Goal: Transaction & Acquisition: Purchase product/service

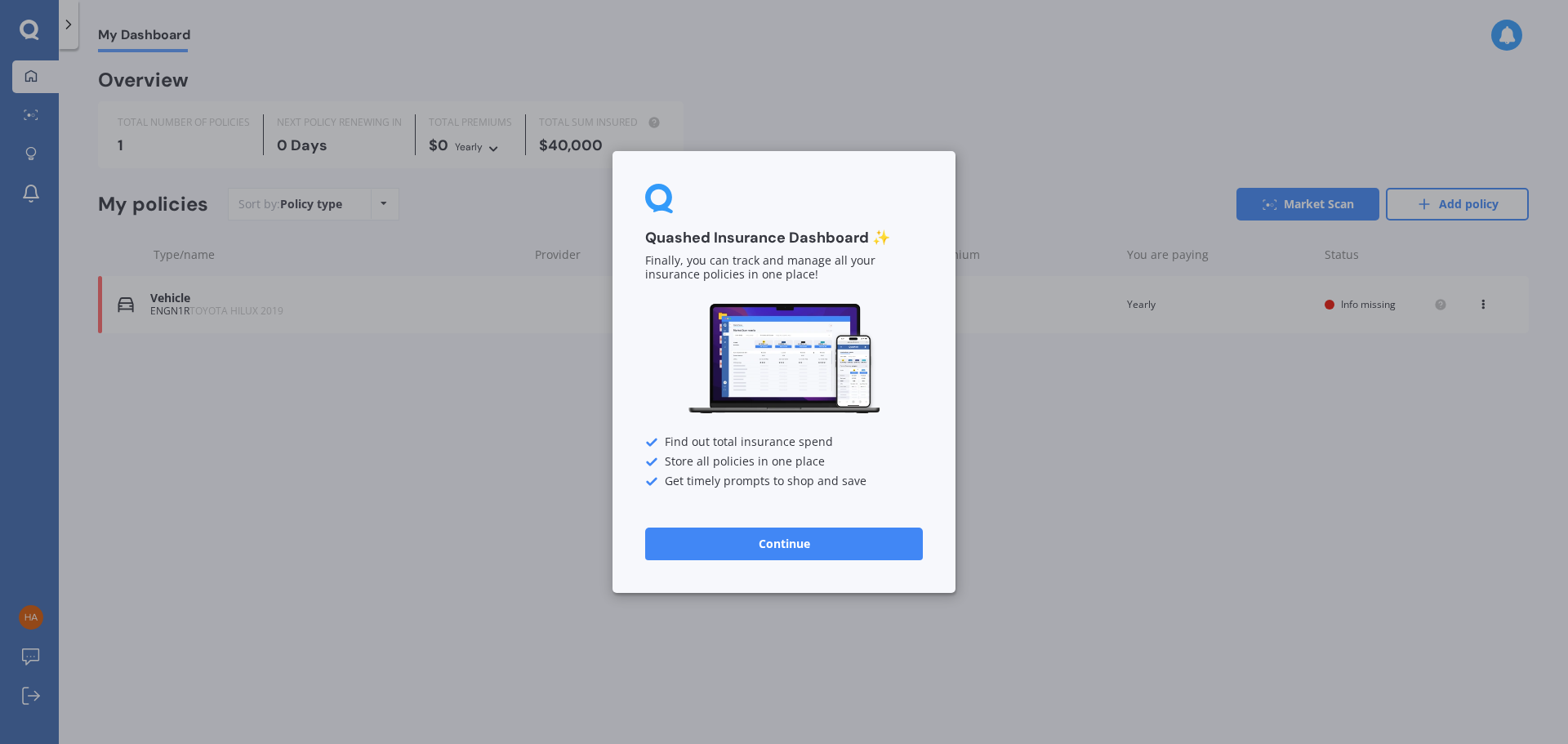
click at [793, 547] on button "Continue" at bounding box center [784, 544] width 278 height 33
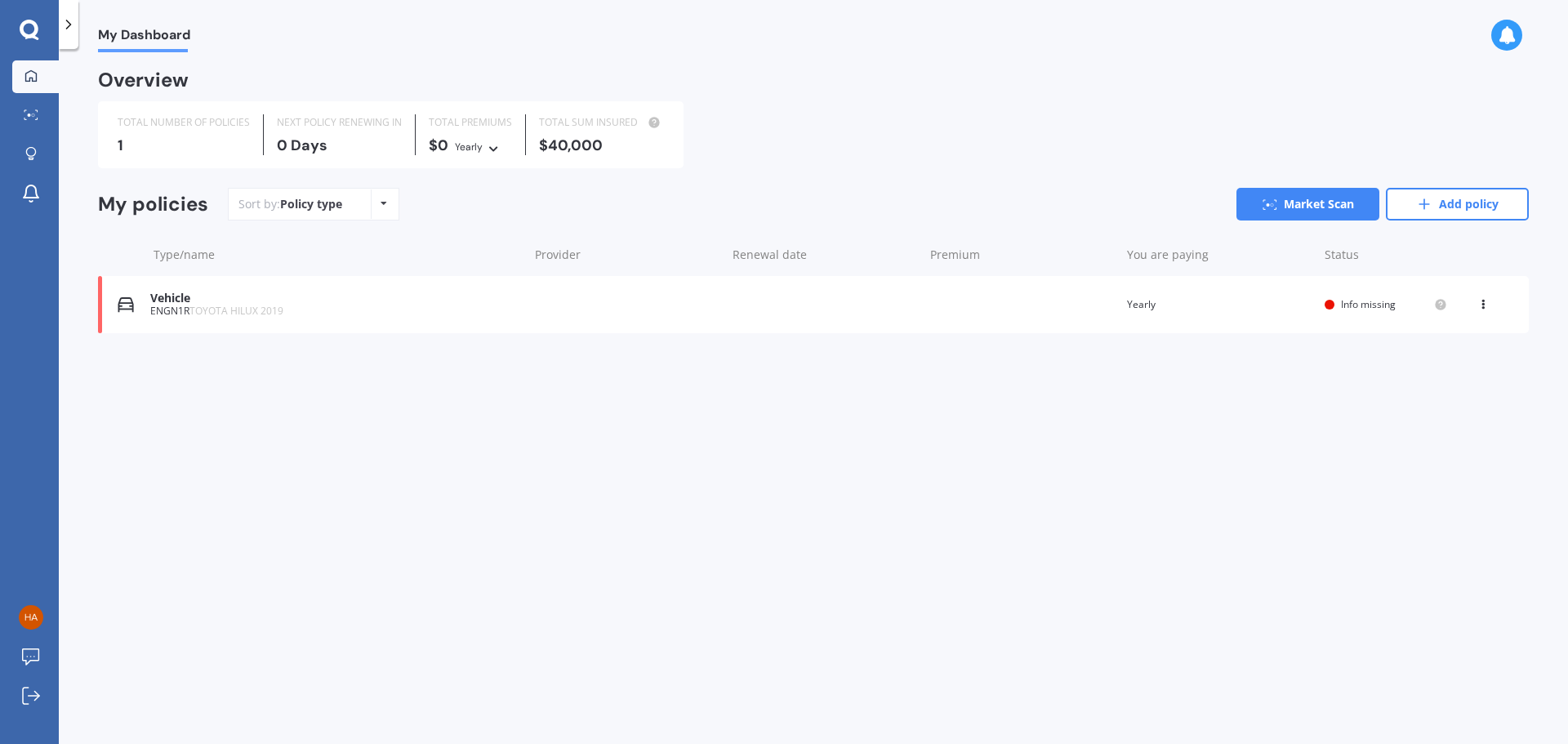
click at [191, 315] on span "TOYOTA HILUX 2019" at bounding box center [236, 310] width 94 height 14
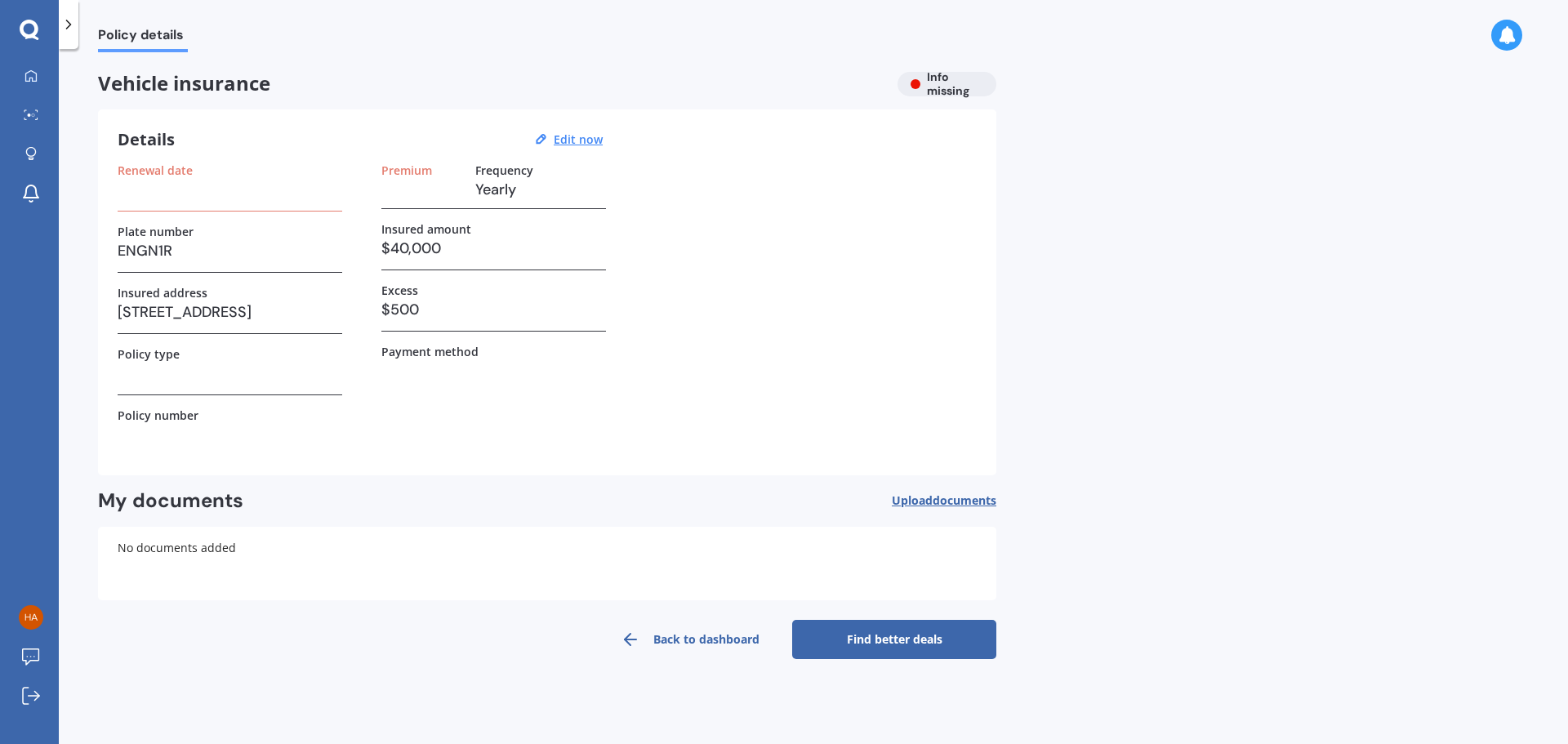
click at [870, 631] on link "Find better deals" at bounding box center [894, 639] width 204 height 40
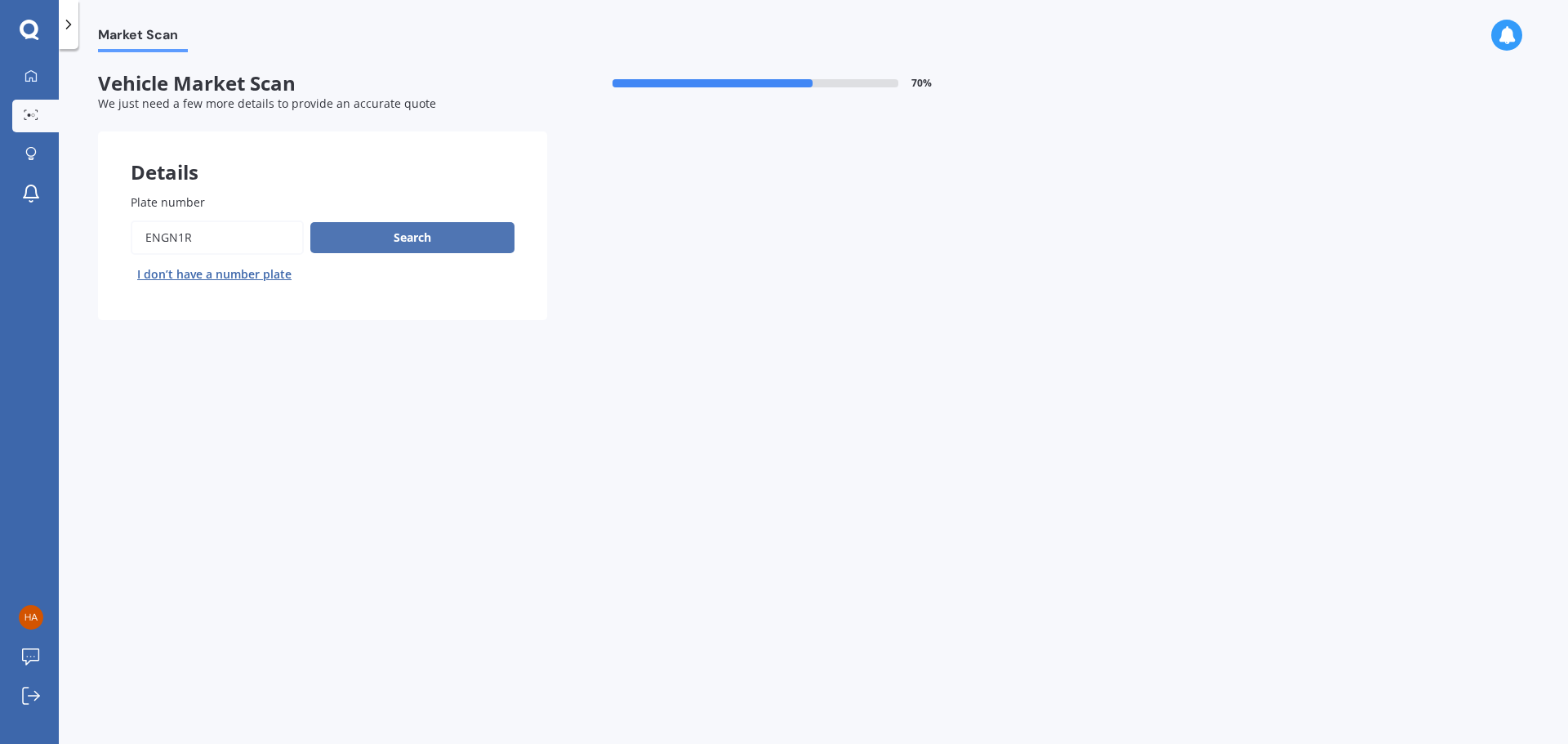
click at [412, 236] on button "Search" at bounding box center [412, 237] width 204 height 31
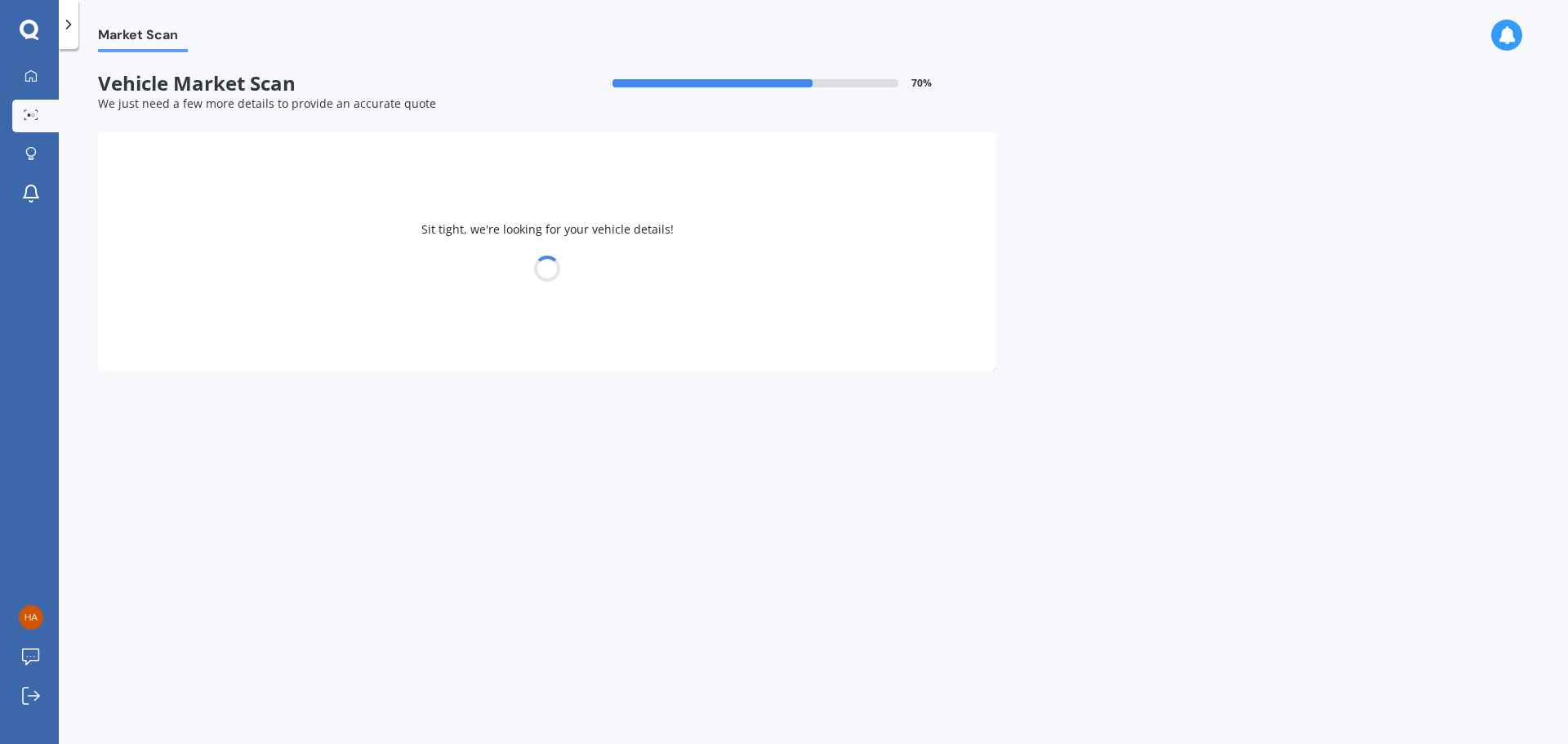
select select "TOYOTA"
select select "HILUX"
select select "01"
select select "12"
select select "1969"
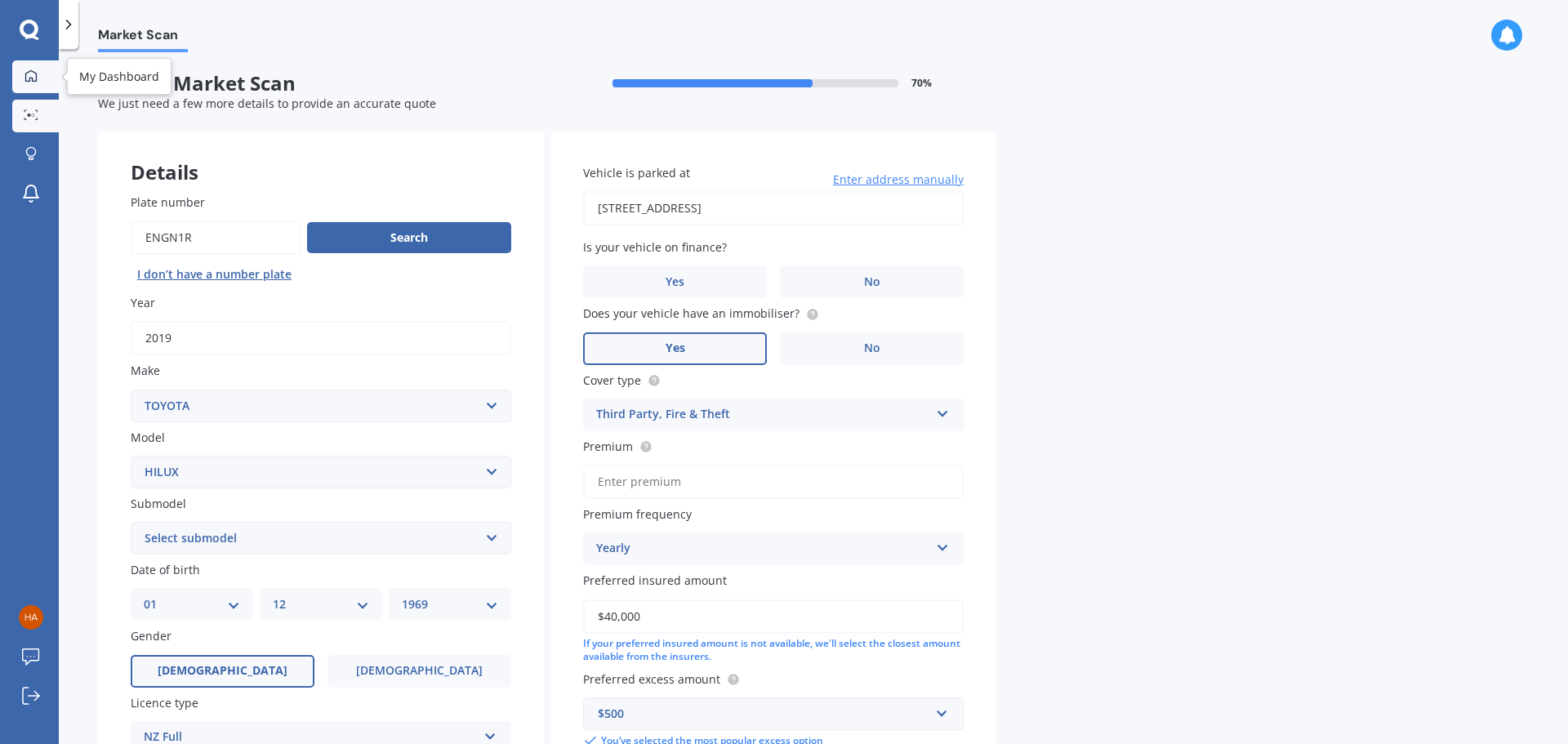
click at [40, 79] on div at bounding box center [30, 76] width 25 height 15
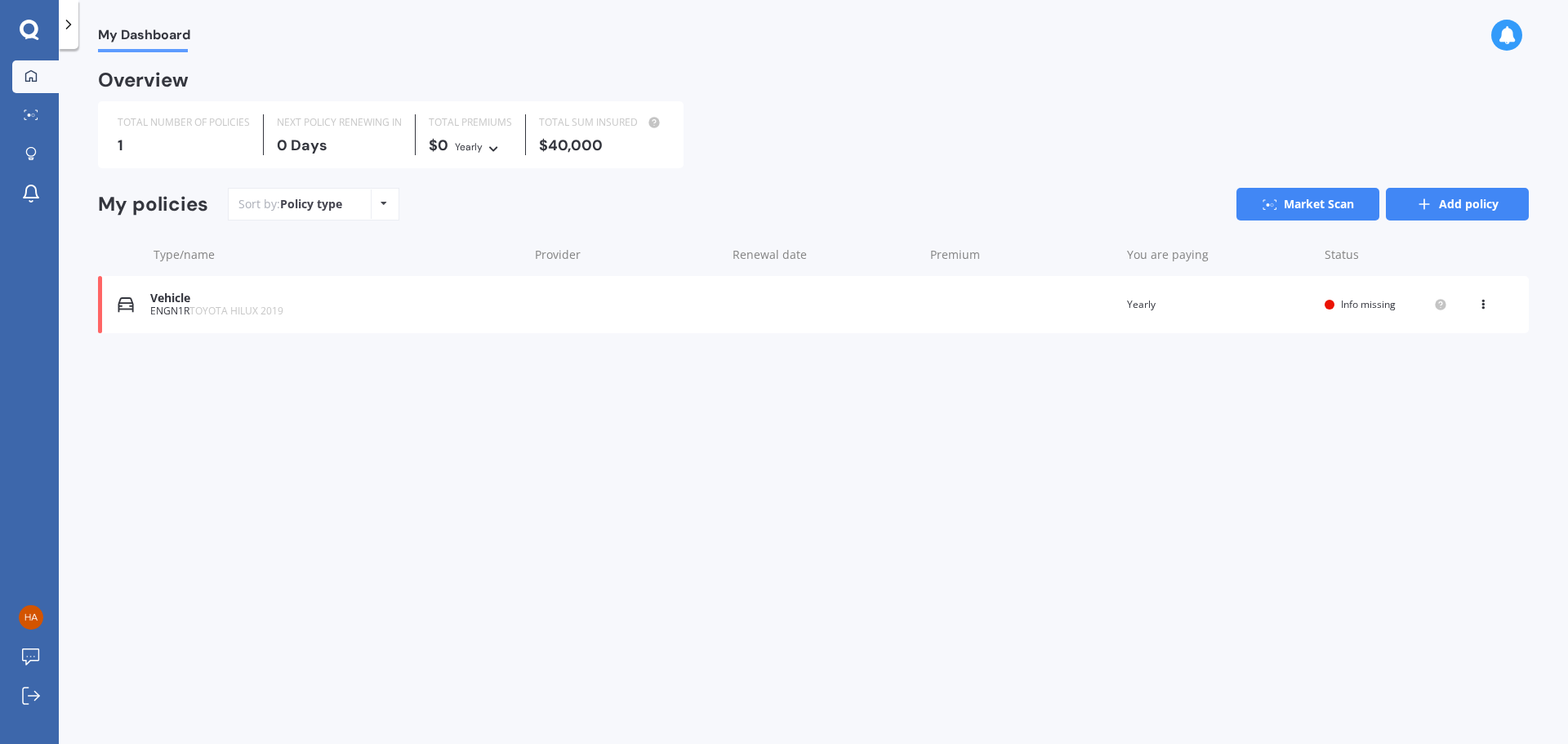
click at [1471, 211] on link "Add policy" at bounding box center [1457, 204] width 143 height 33
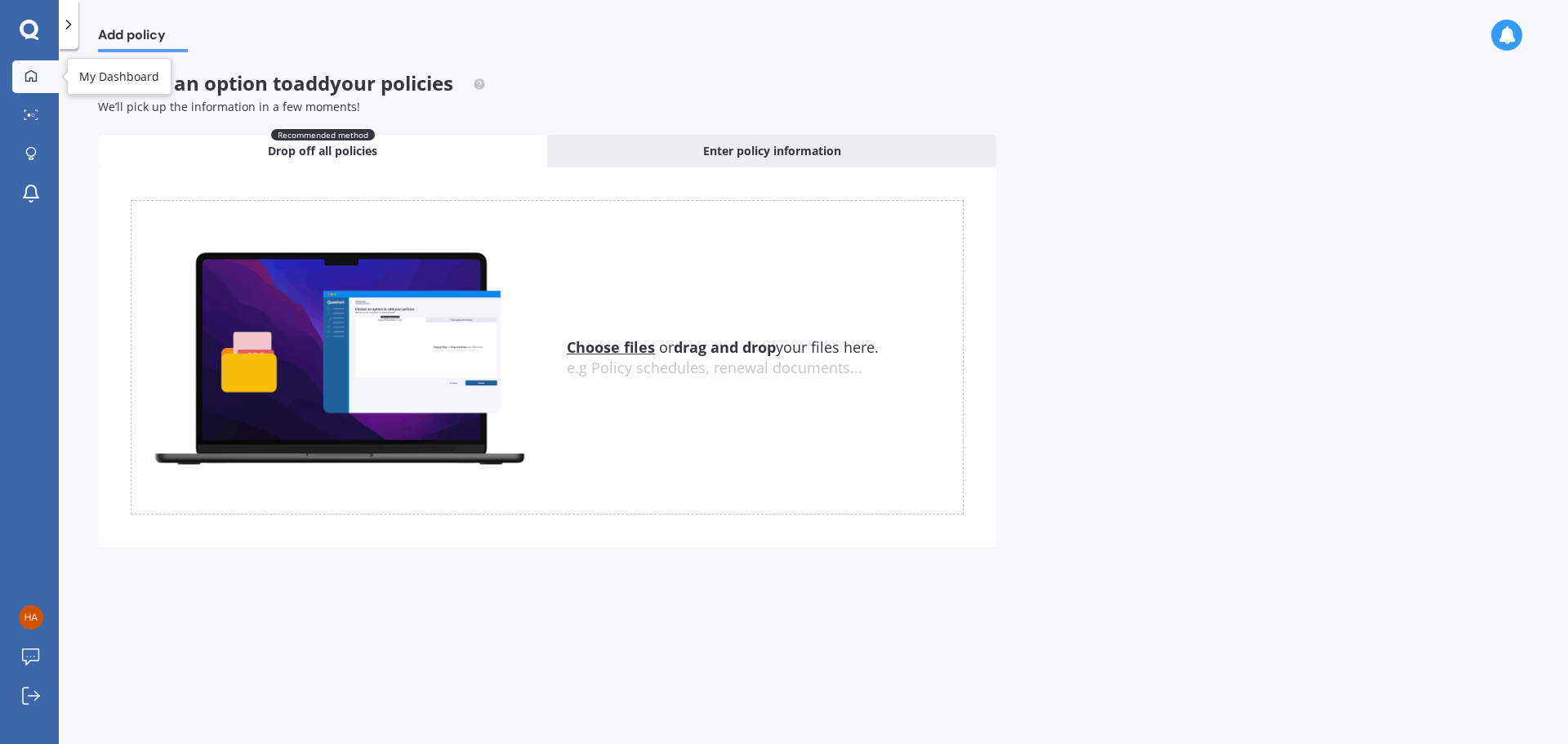
click at [26, 84] on link "My Dashboard" at bounding box center [35, 77] width 47 height 33
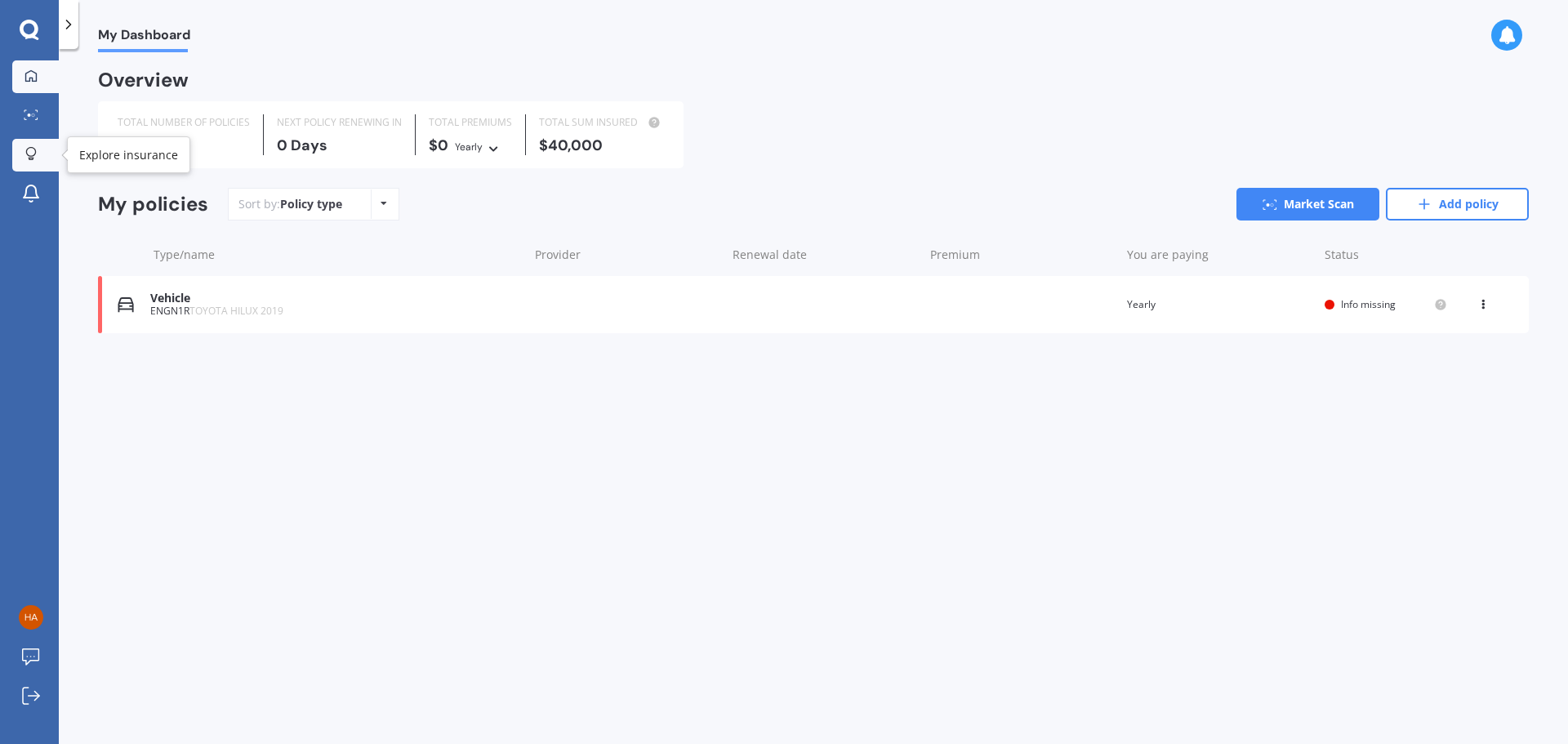
click at [26, 153] on icon at bounding box center [30, 152] width 10 height 10
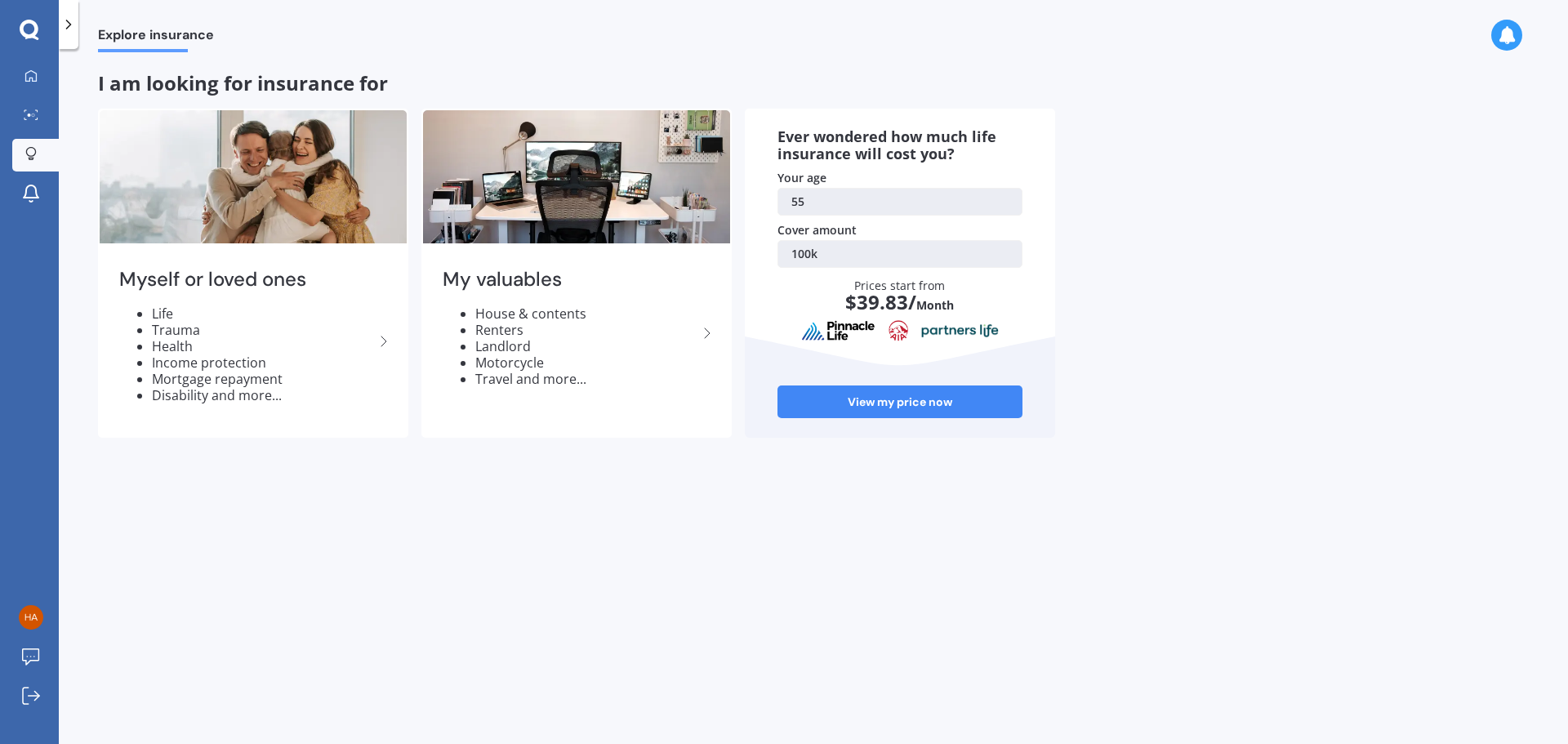
click at [25, 18] on div "My Dashboard Market Scan Explore insurance Notifications [PERSON_NAME] Submit f…" at bounding box center [29, 372] width 59 height 744
click at [67, 26] on icon at bounding box center [69, 25] width 17 height 17
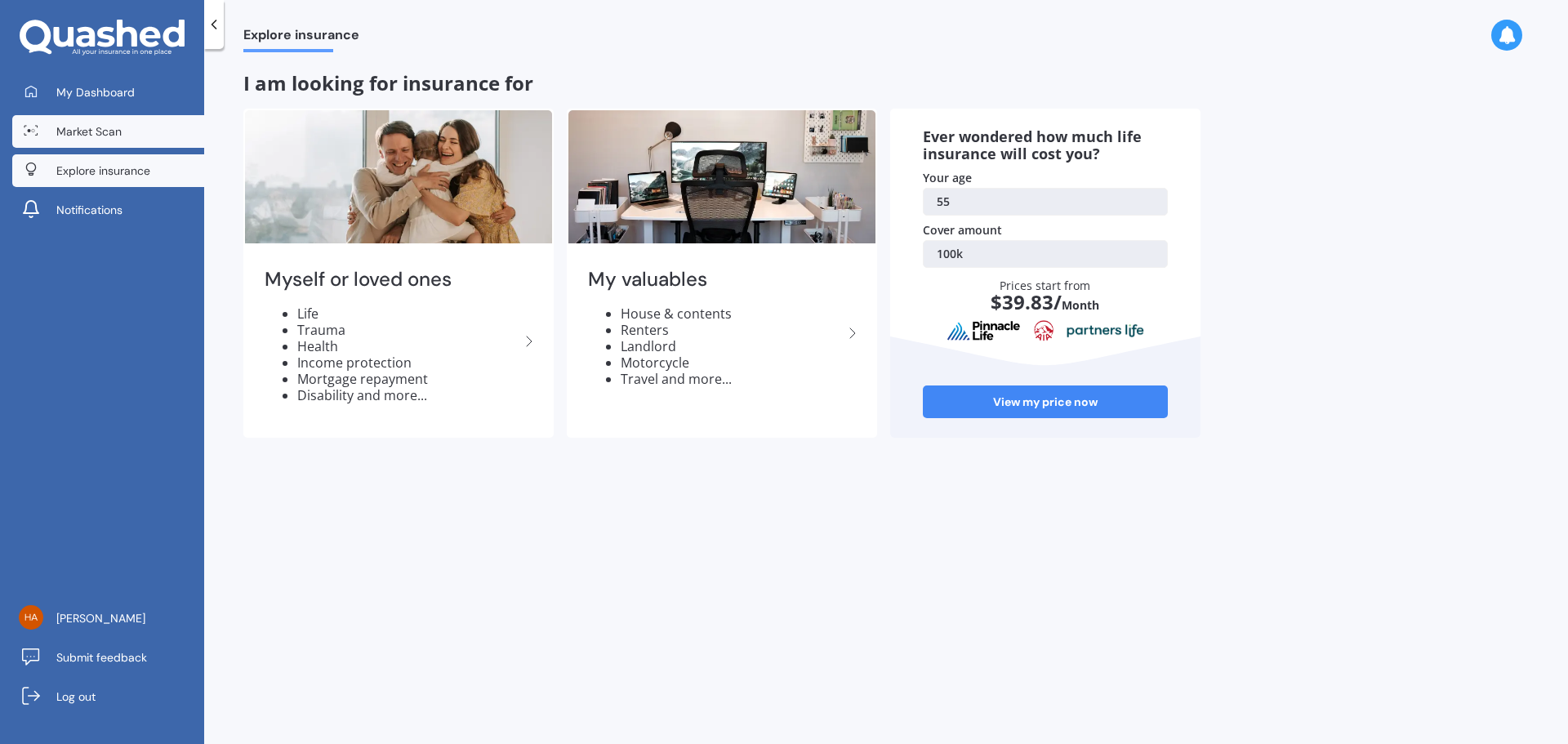
click at [88, 134] on span "Market Scan" at bounding box center [88, 132] width 65 height 17
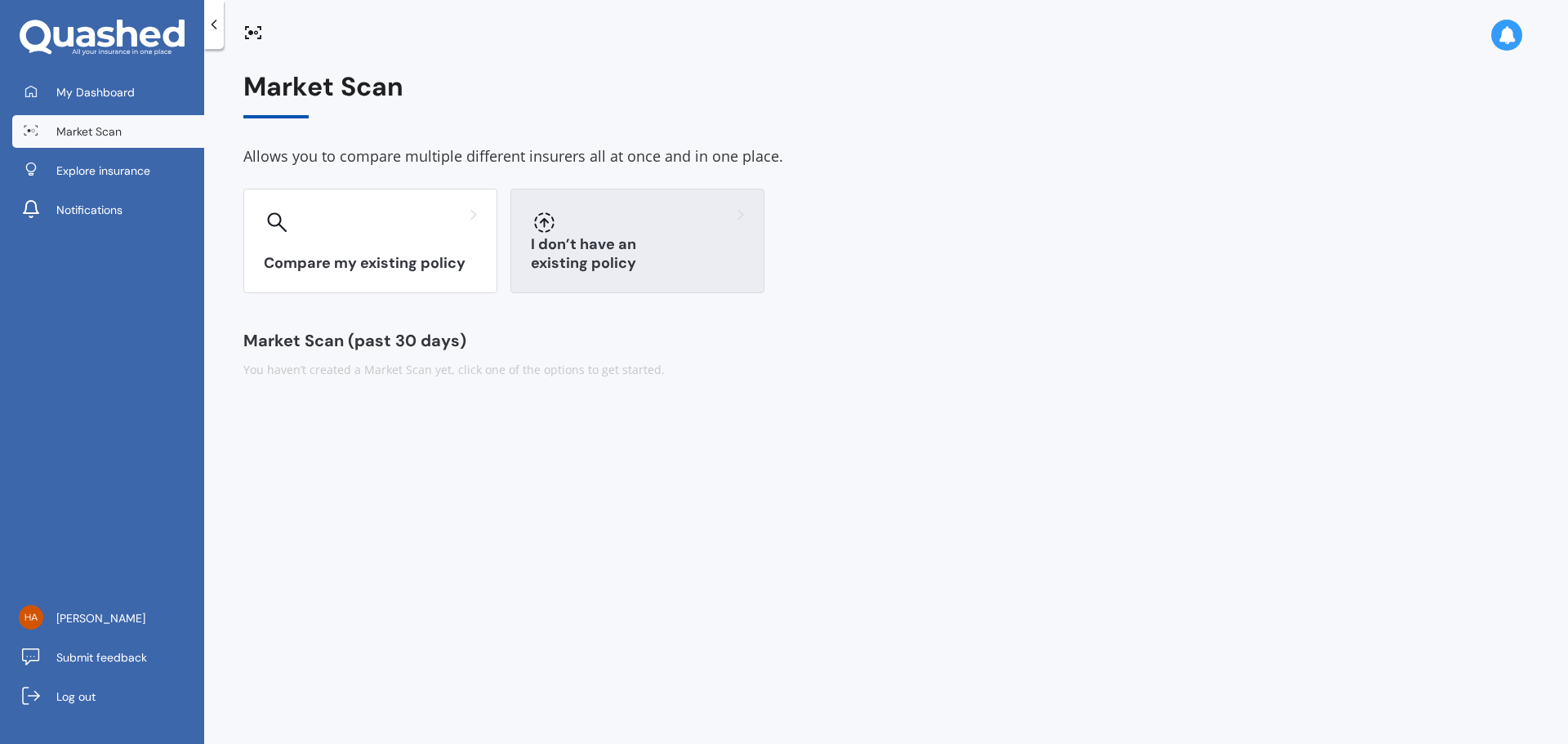
click at [605, 236] on div "I don’t have an existing policy" at bounding box center [637, 241] width 254 height 105
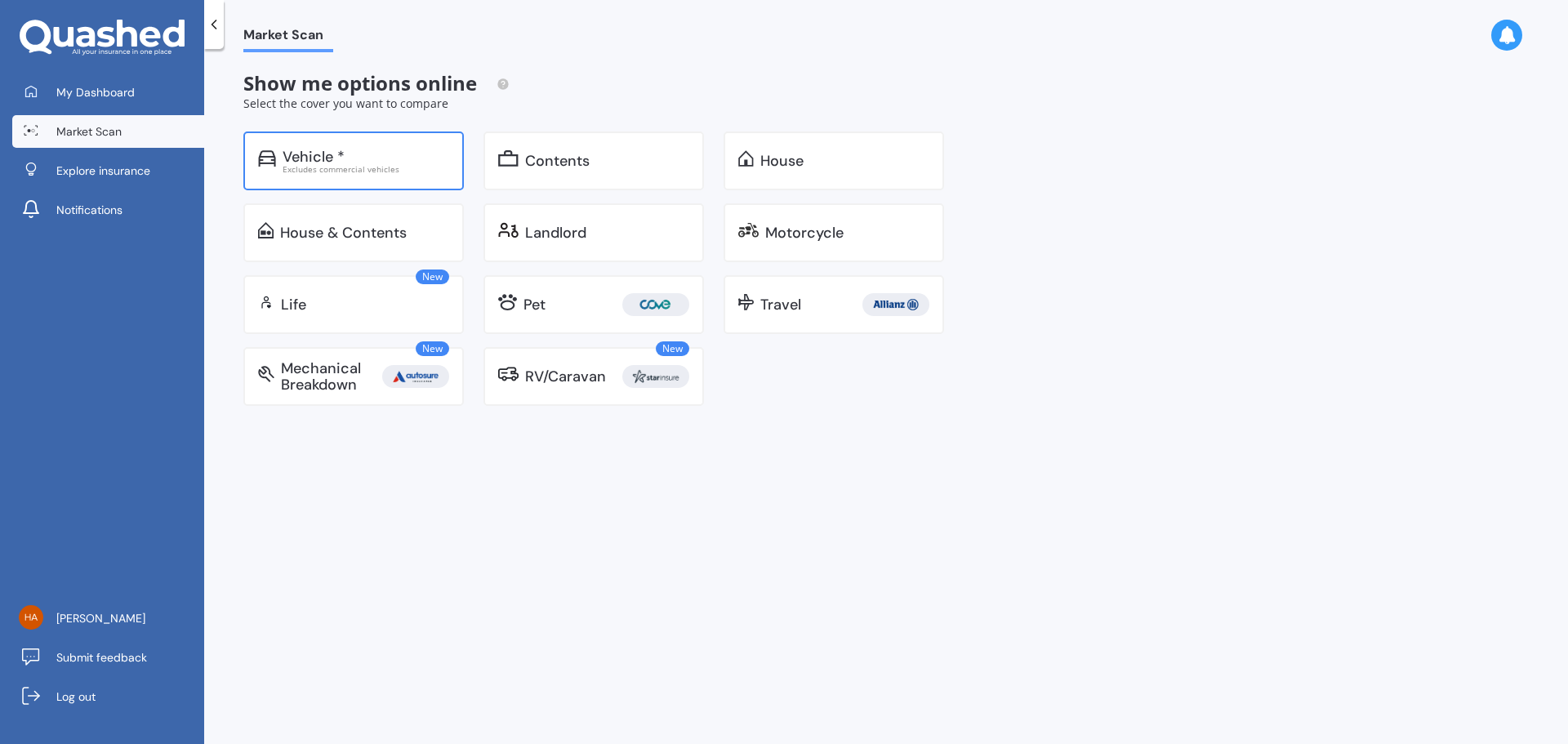
click at [326, 160] on div "Vehicle *" at bounding box center [313, 157] width 62 height 17
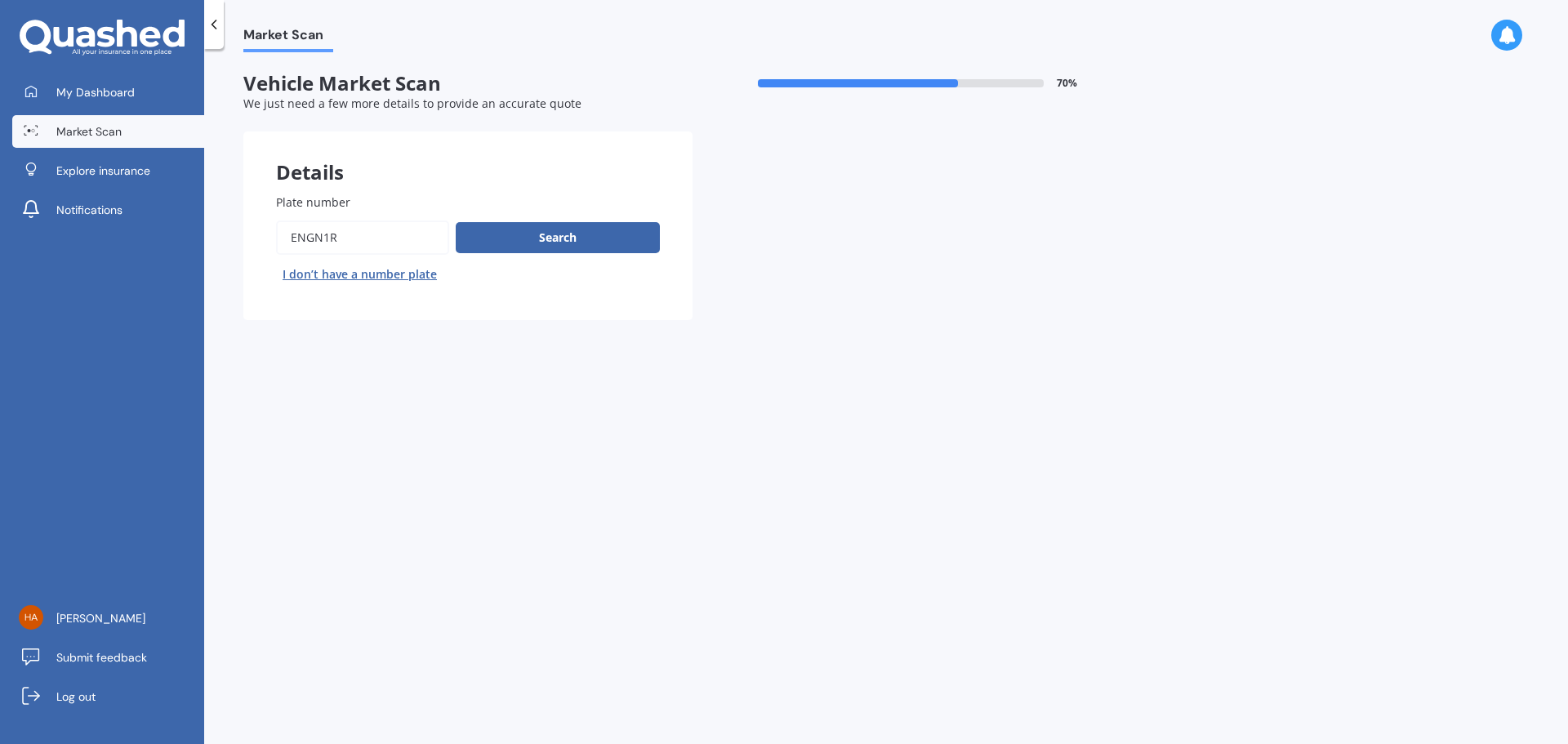
drag, startPoint x: 397, startPoint y: 230, endPoint x: 200, endPoint y: 246, distance: 197.6
click at [212, 246] on div "Market Scan Vehicle Market Scan 70 % We just need a few more details to provide…" at bounding box center [886, 400] width 1364 height 695
type input "gmp361"
click at [567, 237] on button "Search" at bounding box center [557, 237] width 204 height 31
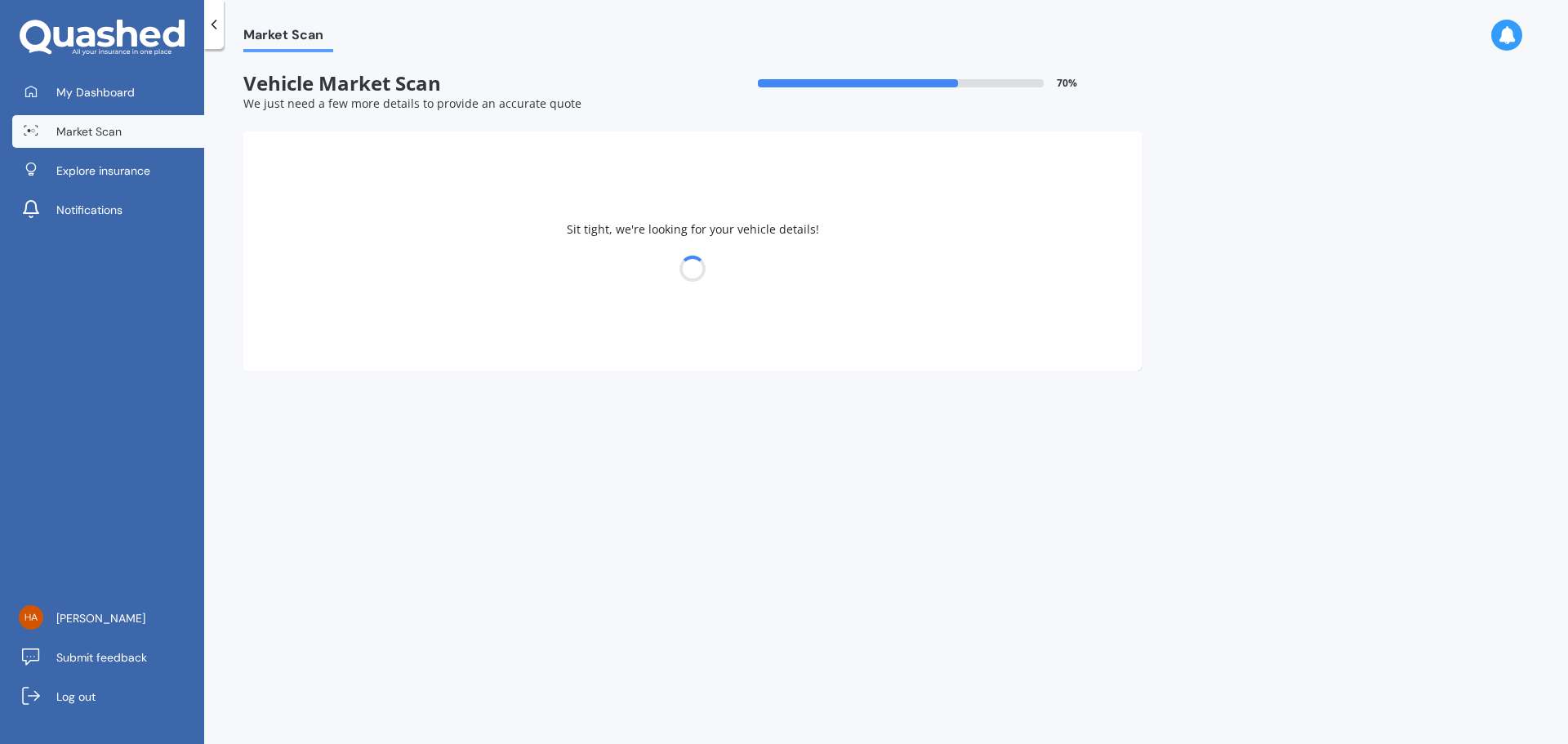
select select "SUZUKI"
select select "SWIFT"
select select "01"
select select "12"
select select "1969"
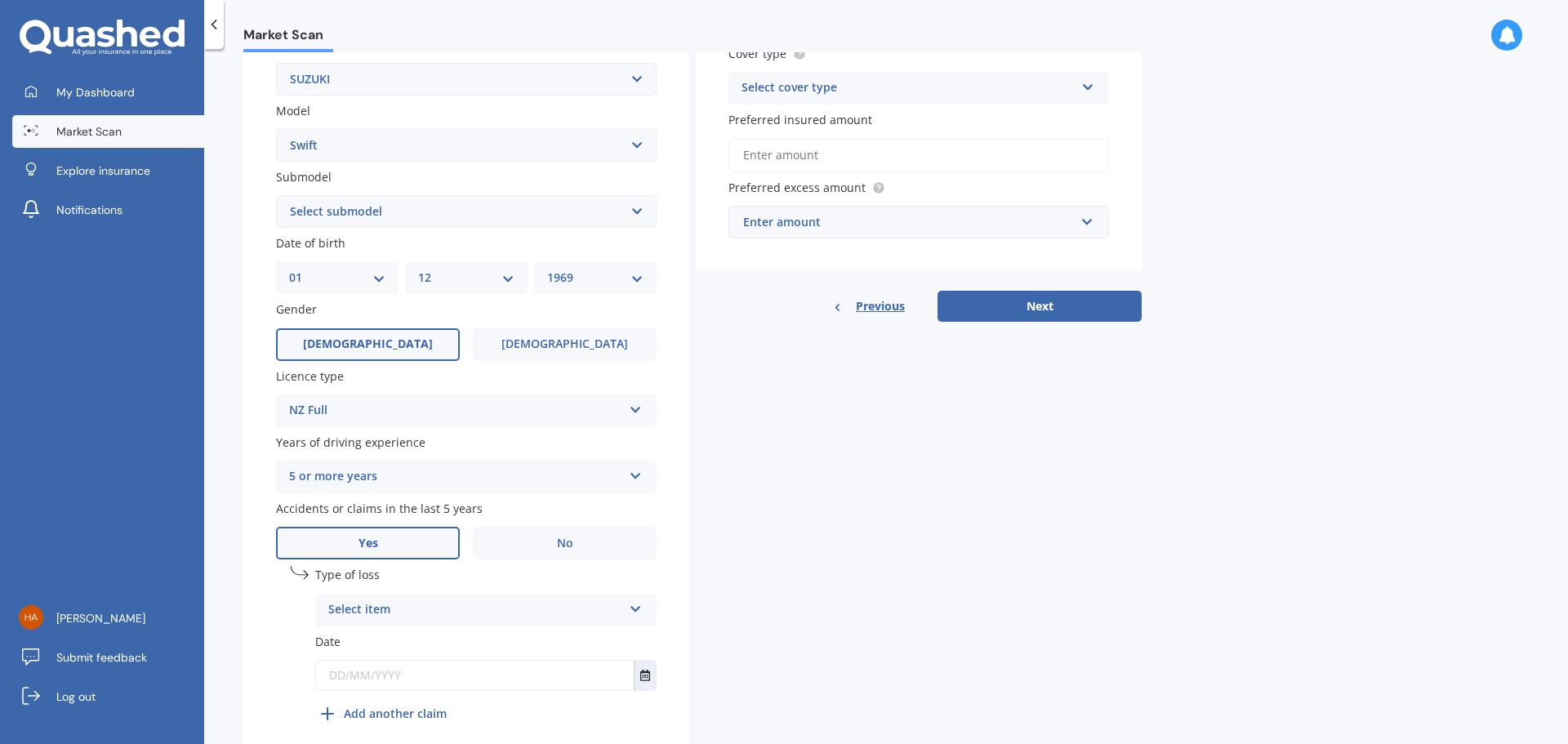
scroll to position [395, 0]
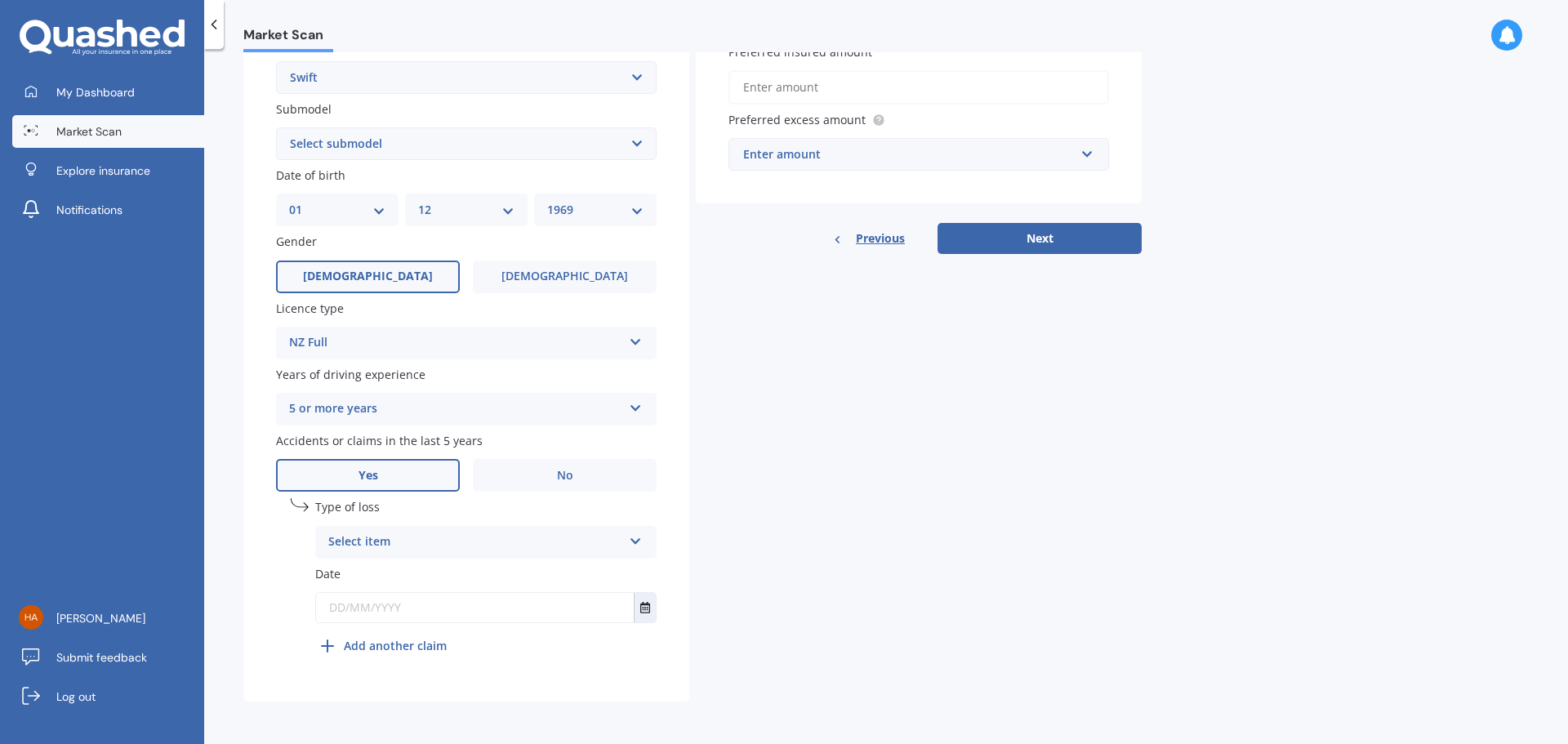
click at [361, 545] on div "Select item" at bounding box center [475, 542] width 294 height 19
click at [361, 578] on span "At fault accident" at bounding box center [375, 573] width 92 height 16
click at [360, 608] on input "text" at bounding box center [475, 608] width 317 height 29
drag, startPoint x: 438, startPoint y: 610, endPoint x: 319, endPoint y: 612, distance: 119.0
click at [319, 612] on input "text" at bounding box center [475, 608] width 317 height 29
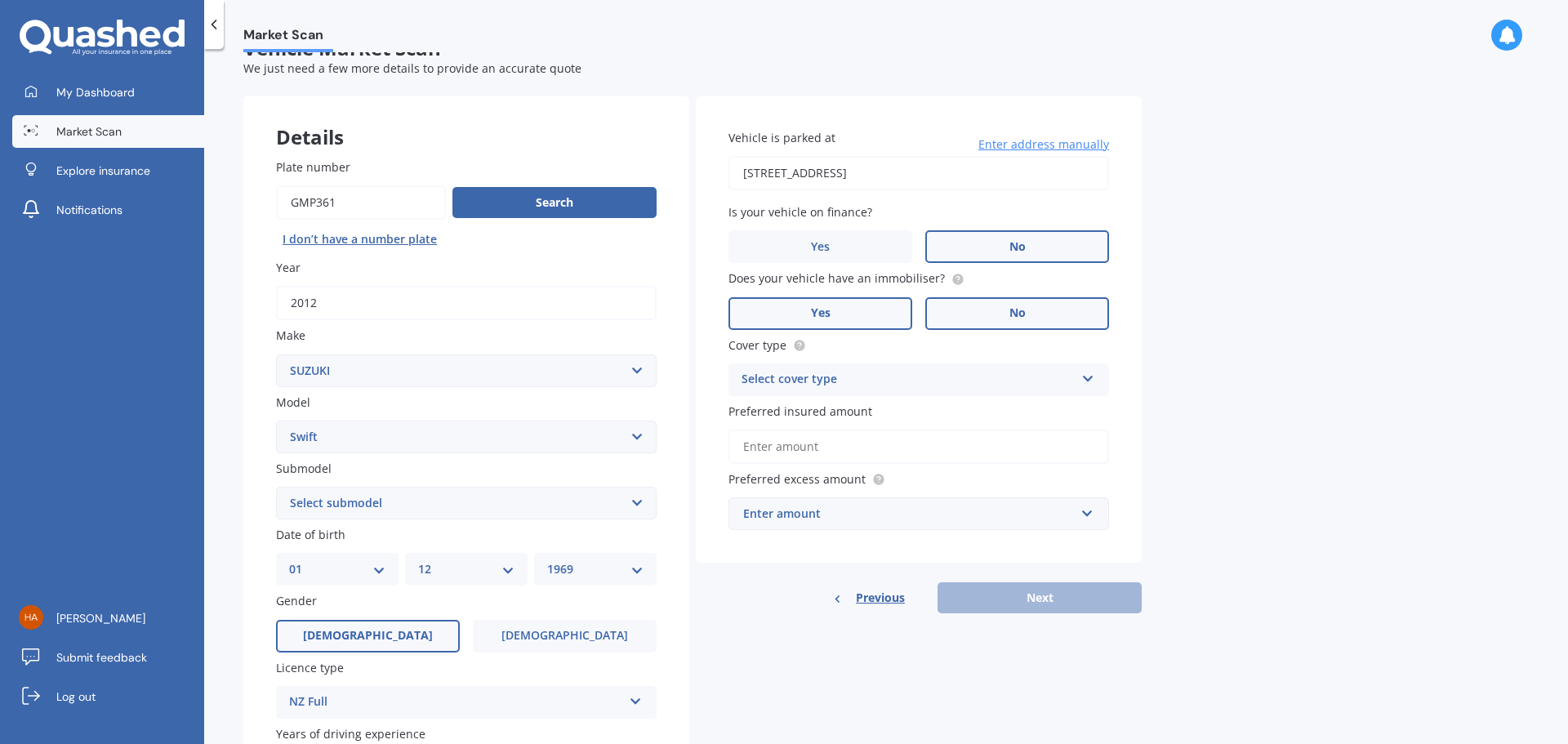
scroll to position [0, 0]
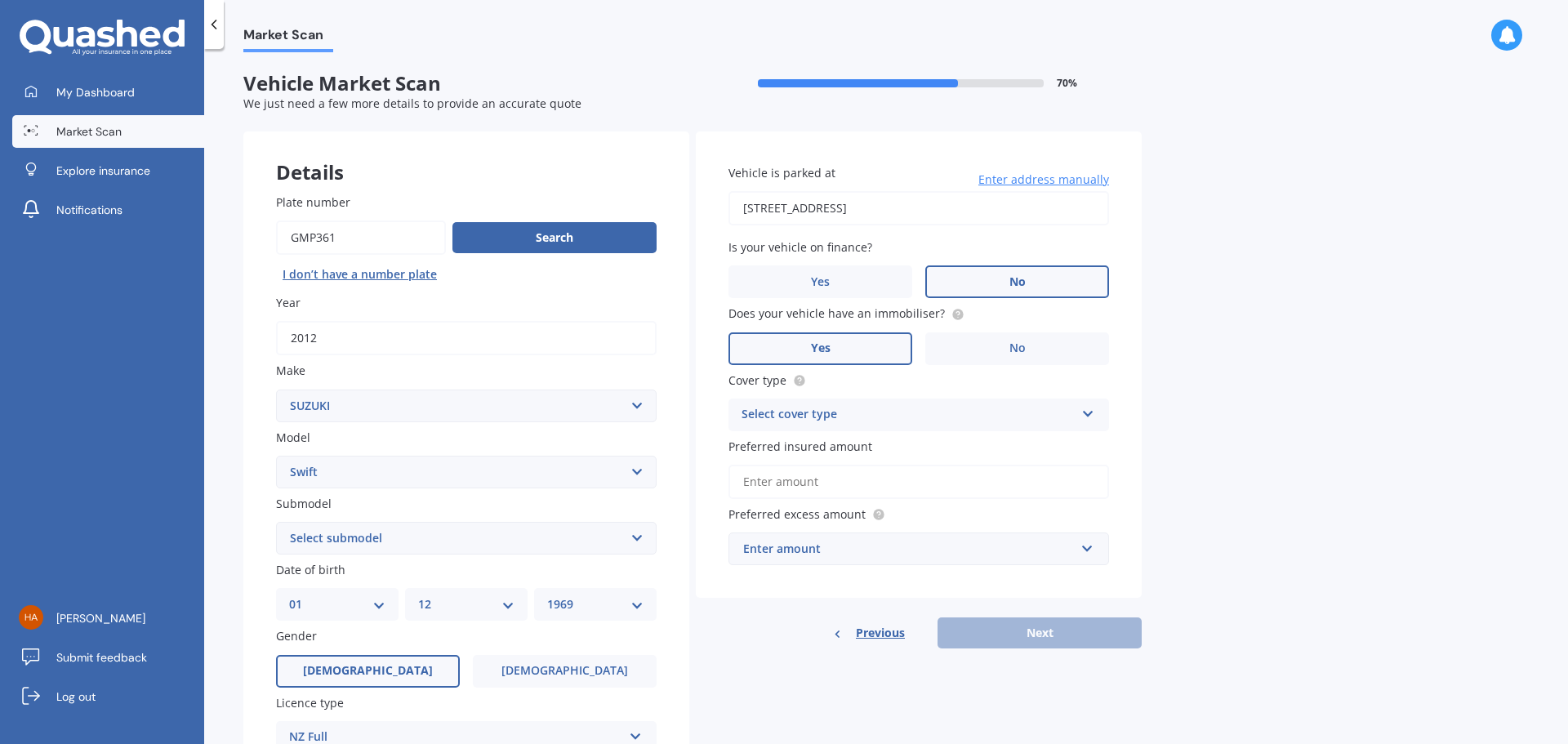
type input "[DATE]"
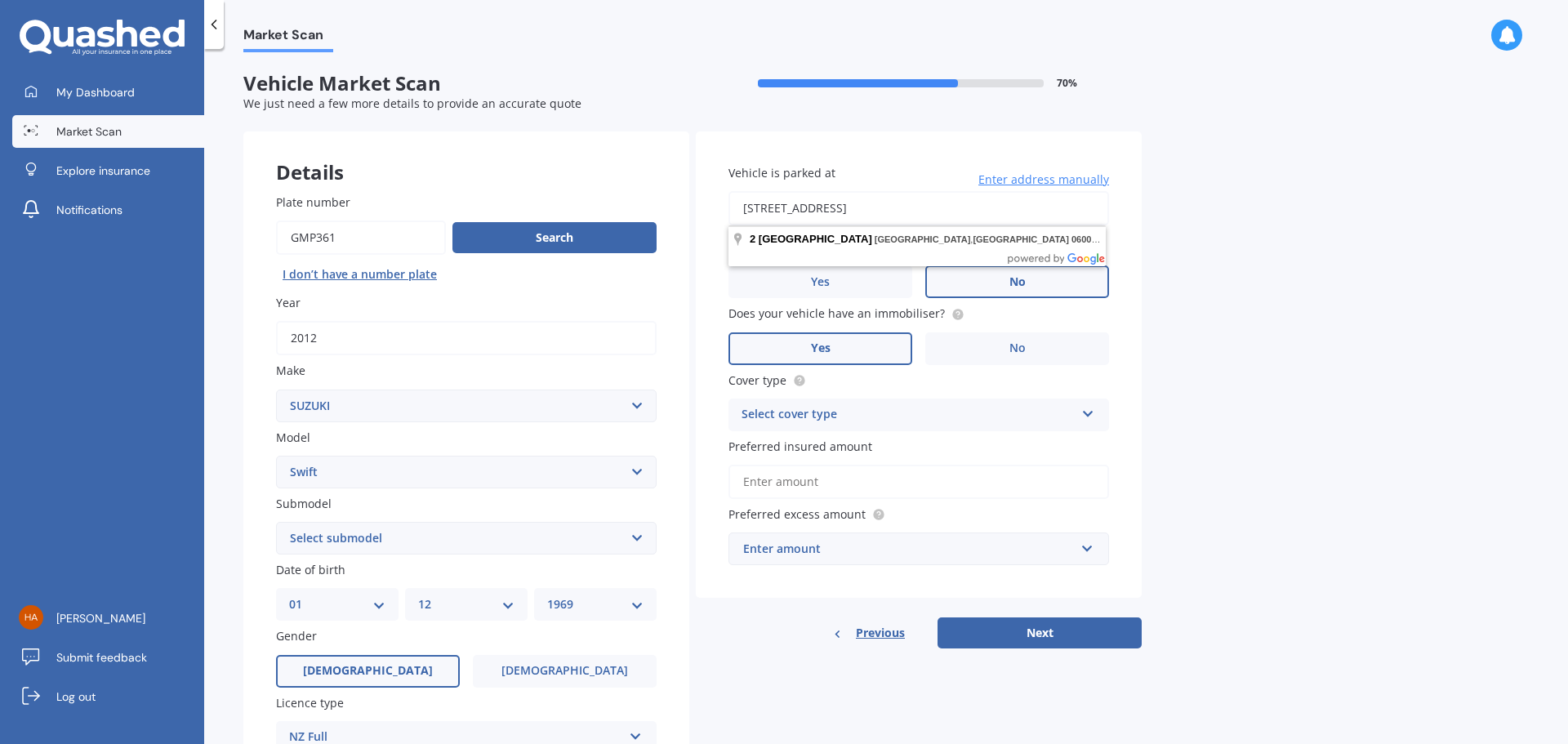
drag, startPoint x: 1017, startPoint y: 213, endPoint x: 685, endPoint y: 236, distance: 332.8
click at [685, 236] on div "Details Plate number Search I don’t have a number plate Year [DATE] Make Select…" at bounding box center [692, 613] width 898 height 965
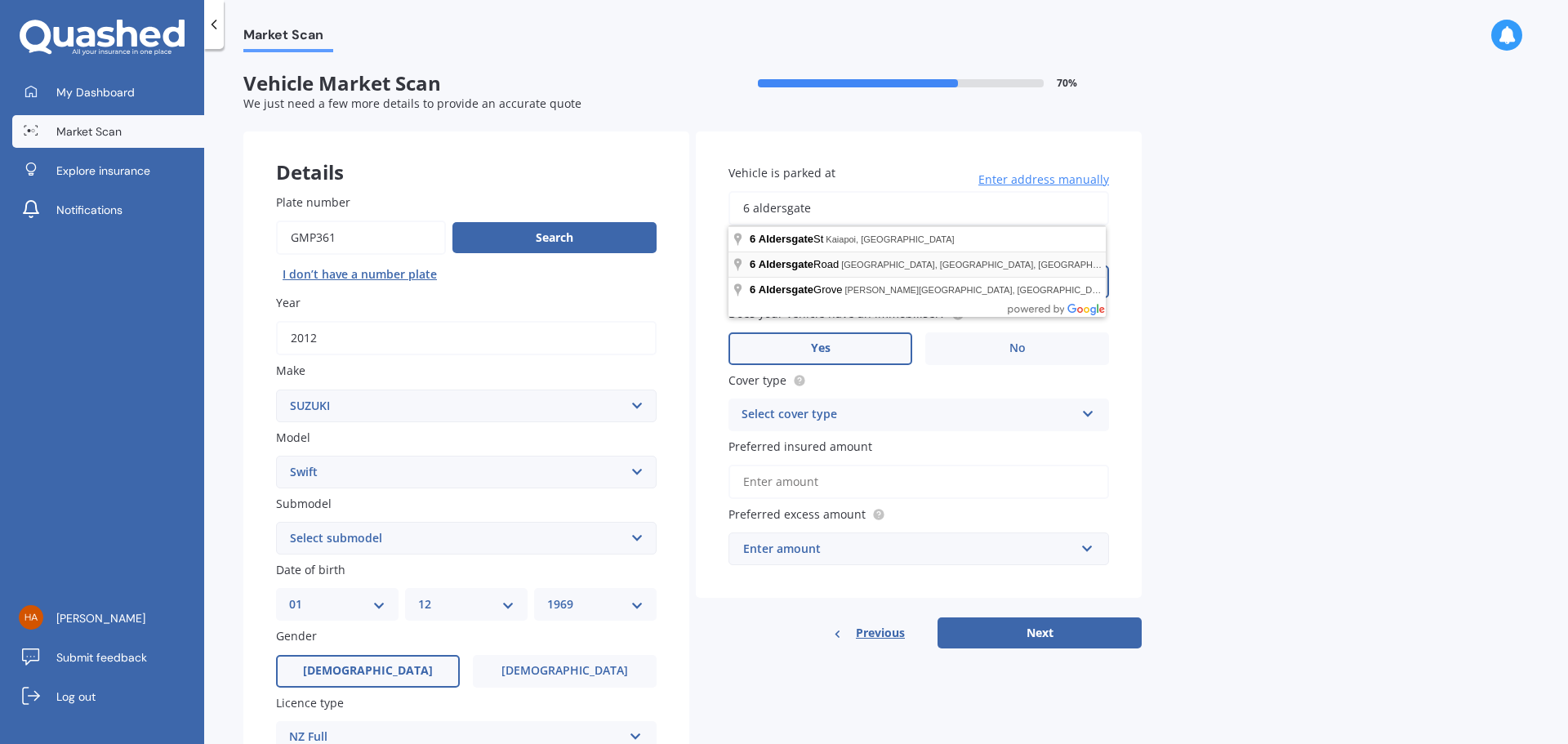
type input "[STREET_ADDRESS]"
click at [1319, 304] on div "Market Scan Vehicle Market Scan 70 % We just need a few more details to provide…" at bounding box center [886, 400] width 1364 height 695
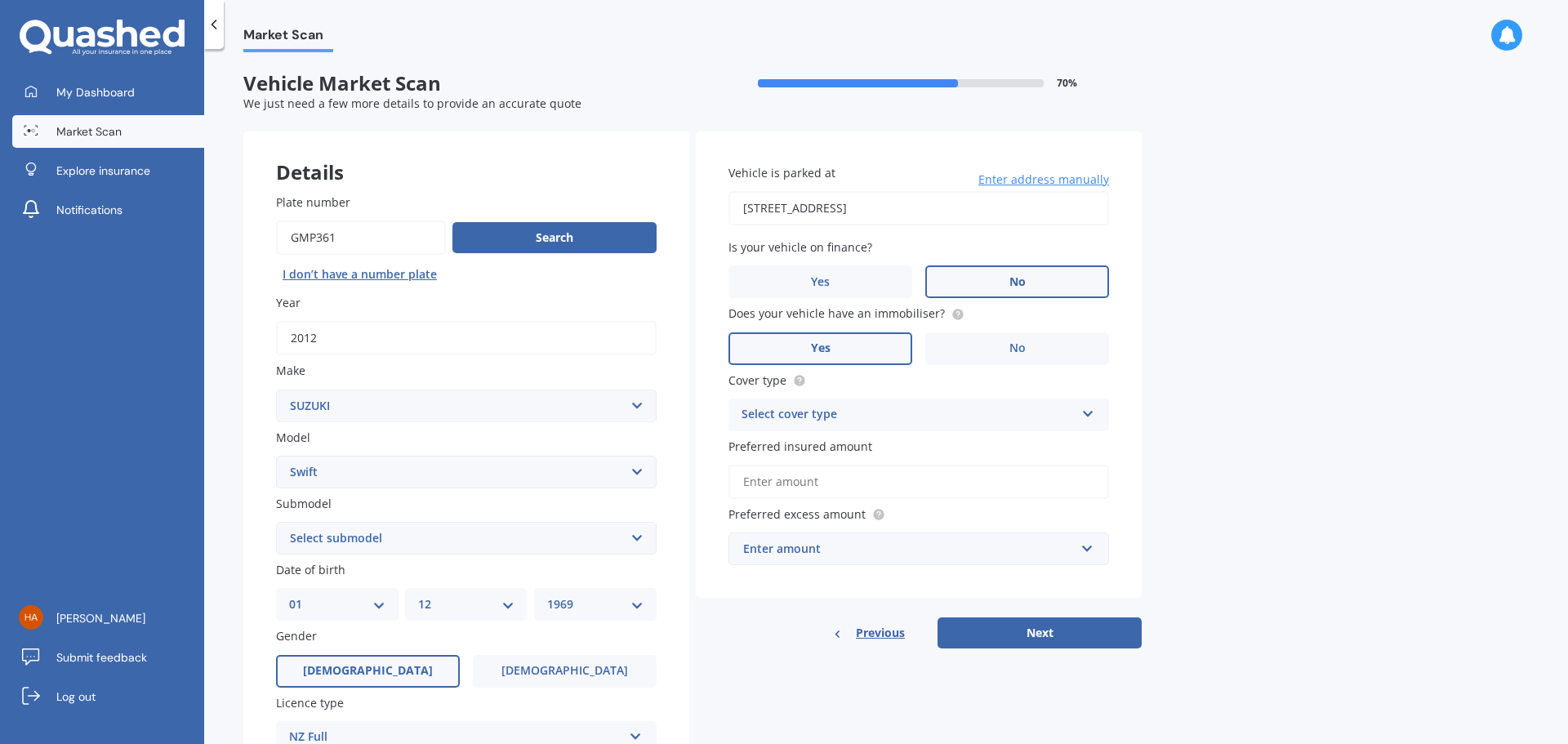
click at [796, 411] on div "Select cover type" at bounding box center [908, 414] width 333 height 19
click at [795, 452] on span "Comprehensive" at bounding box center [785, 446] width 86 height 16
click at [792, 486] on input "Preferred insured amount" at bounding box center [919, 481] width 381 height 34
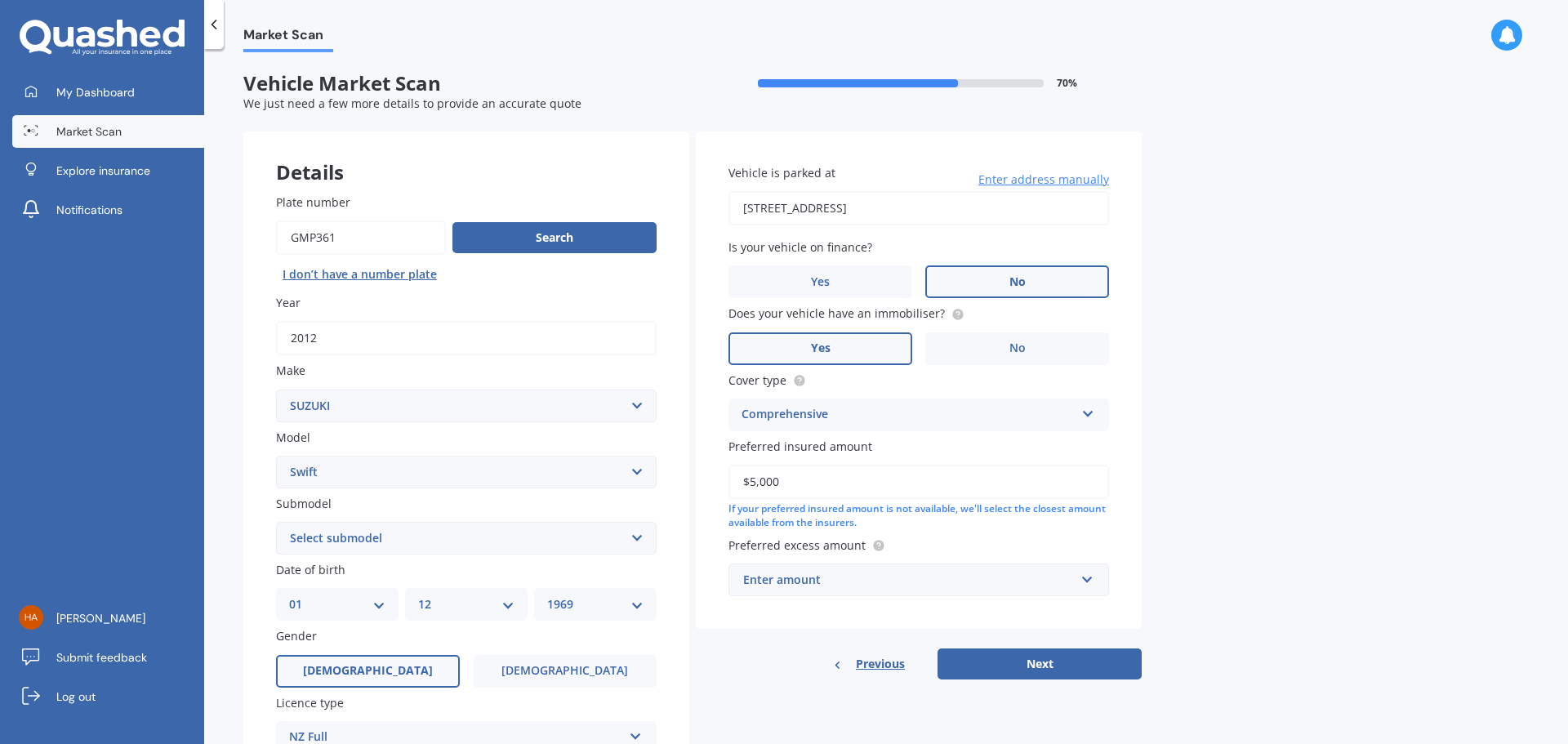
type input "$5,000"
click at [807, 580] on div "Enter amount" at bounding box center [909, 580] width 331 height 18
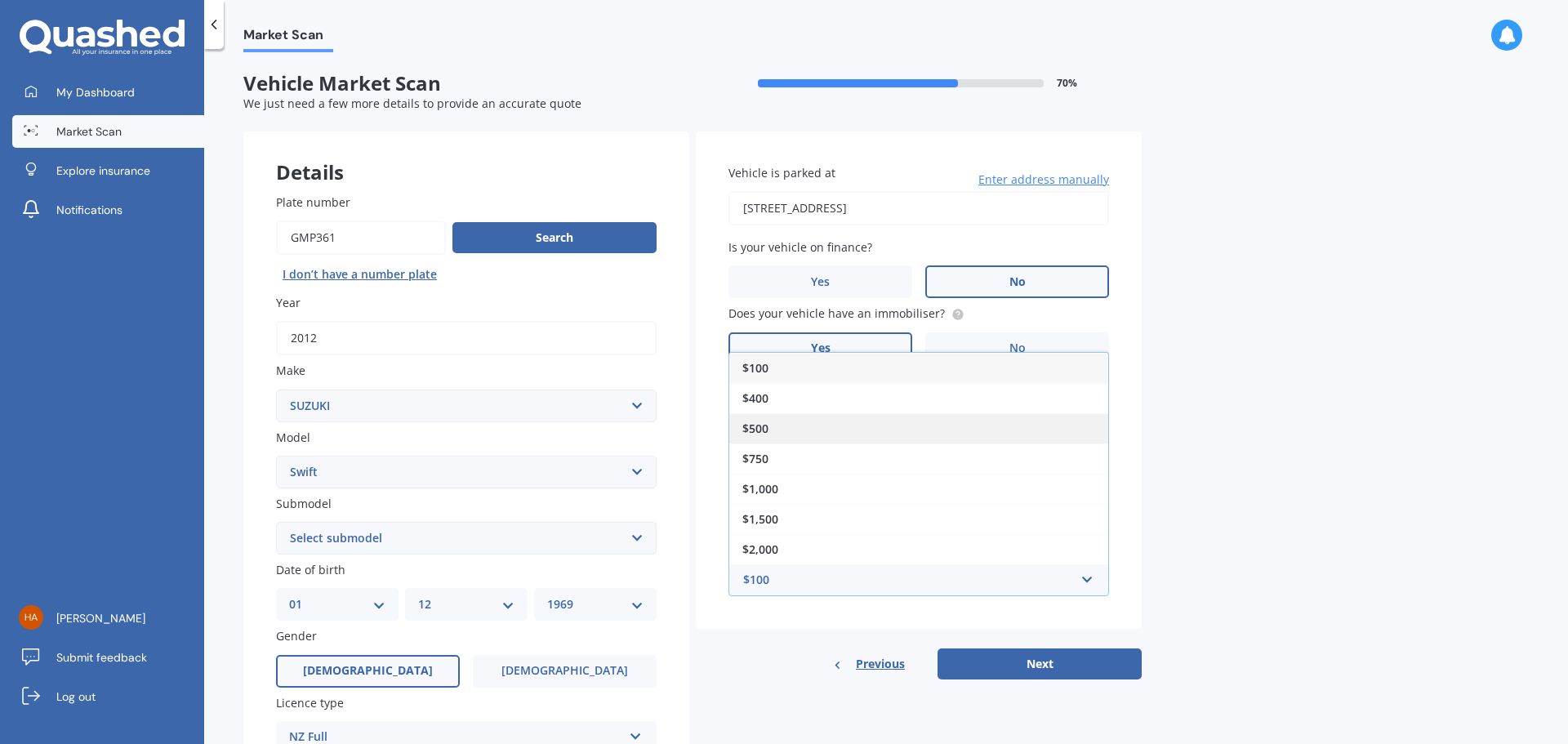
click at [753, 420] on span "$500" at bounding box center [755, 428] width 26 height 16
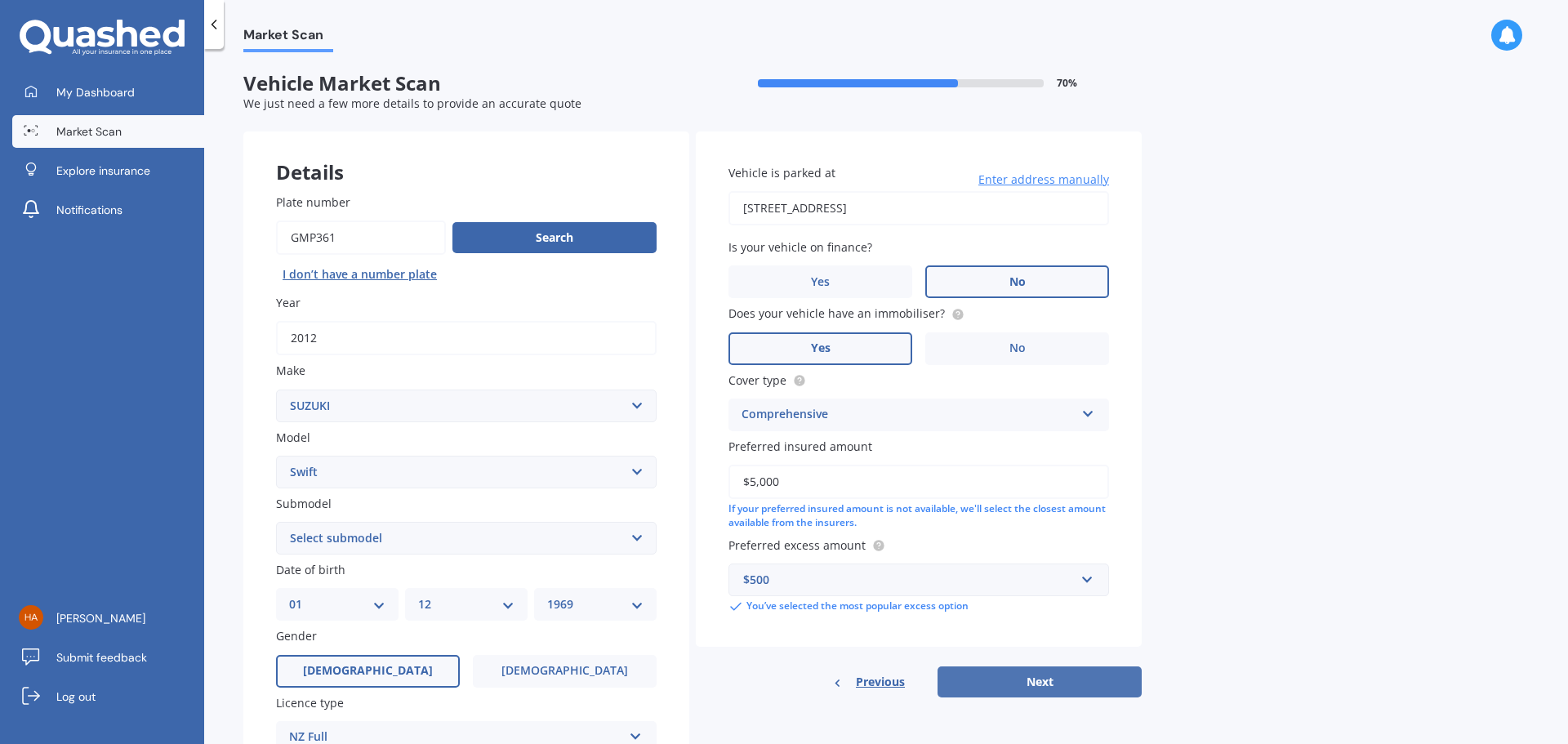
click at [1026, 673] on button "Next" at bounding box center [1039, 681] width 204 height 31
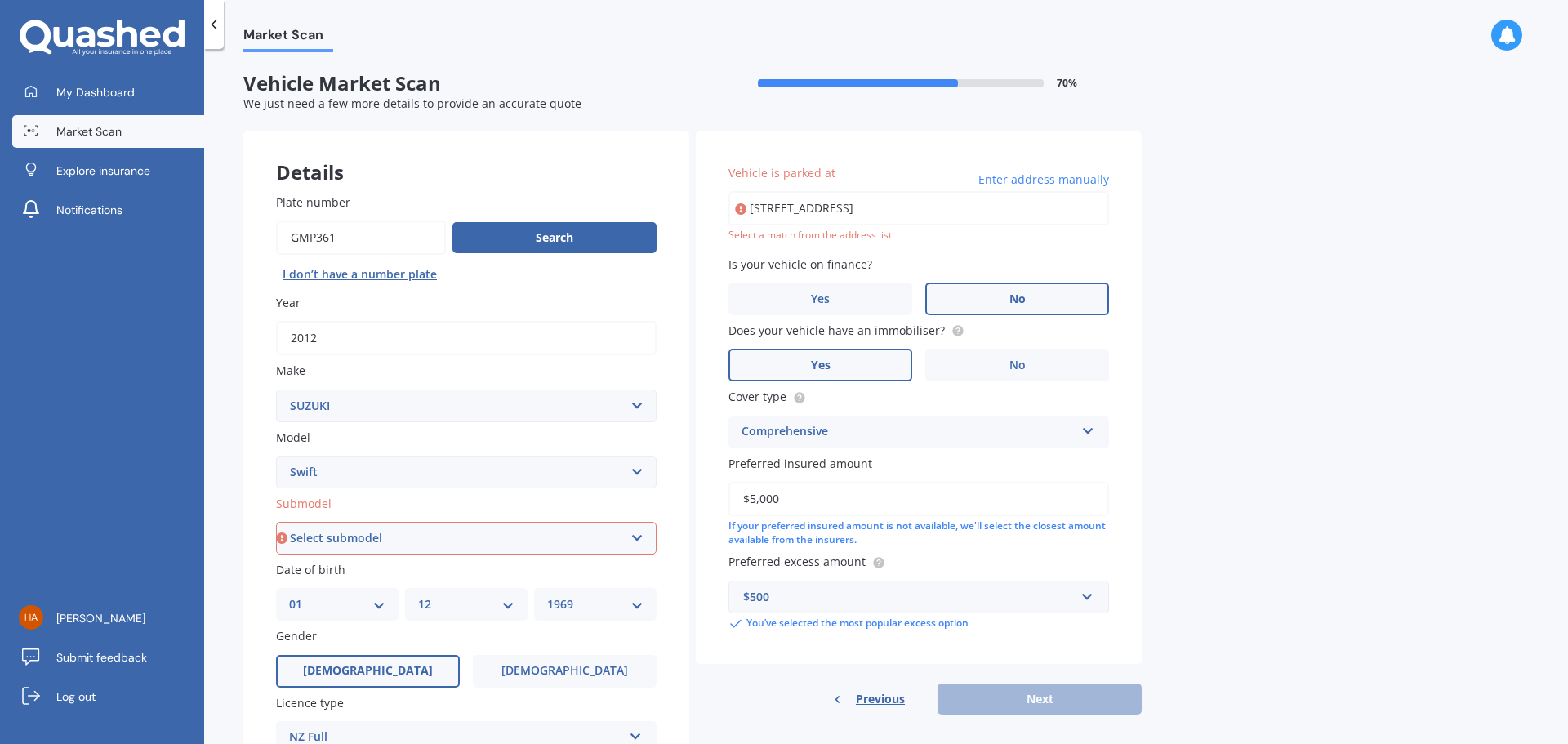
click at [787, 235] on div "Select a match from the address list" at bounding box center [919, 235] width 381 height 14
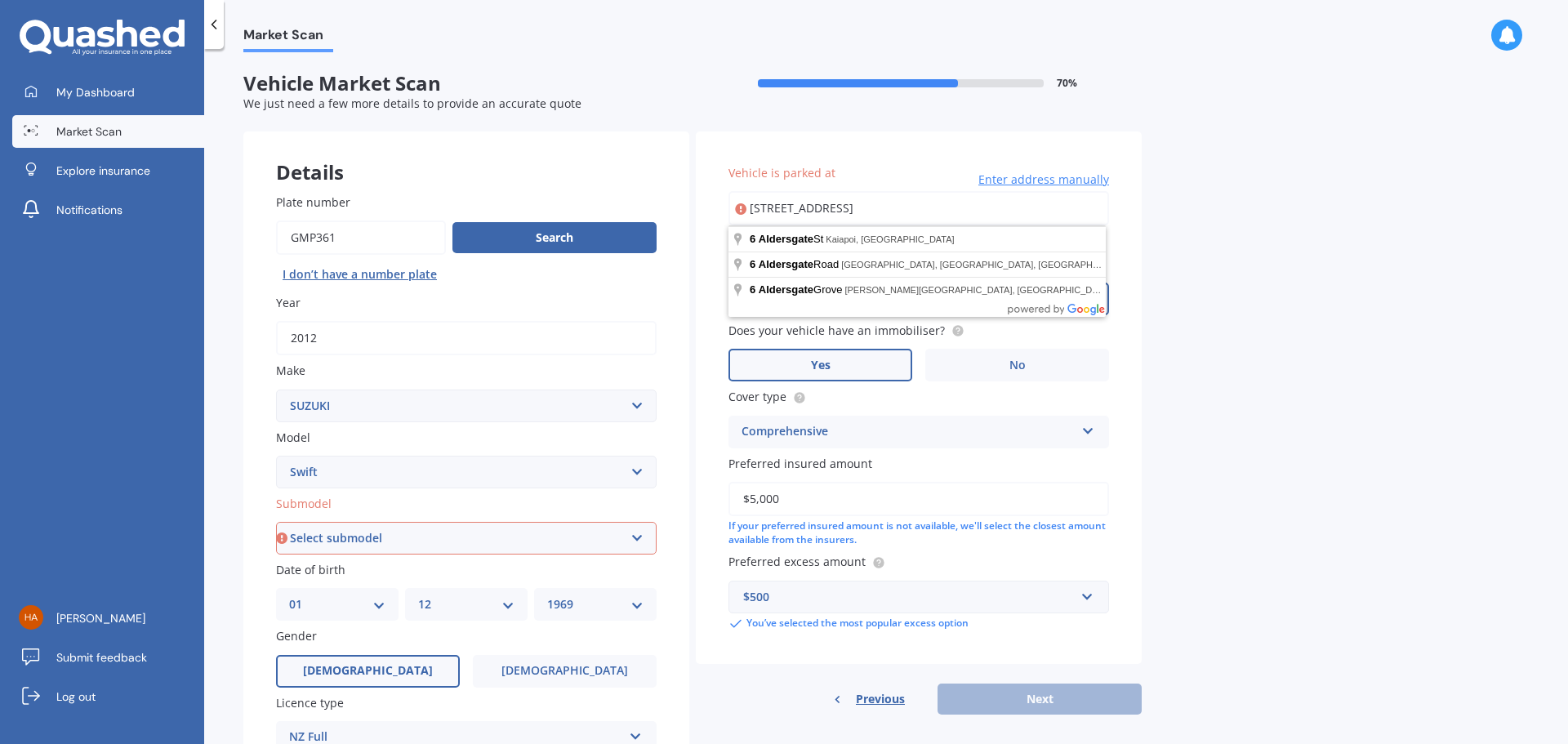
click at [916, 208] on input "[STREET_ADDRESS]" at bounding box center [919, 208] width 381 height 34
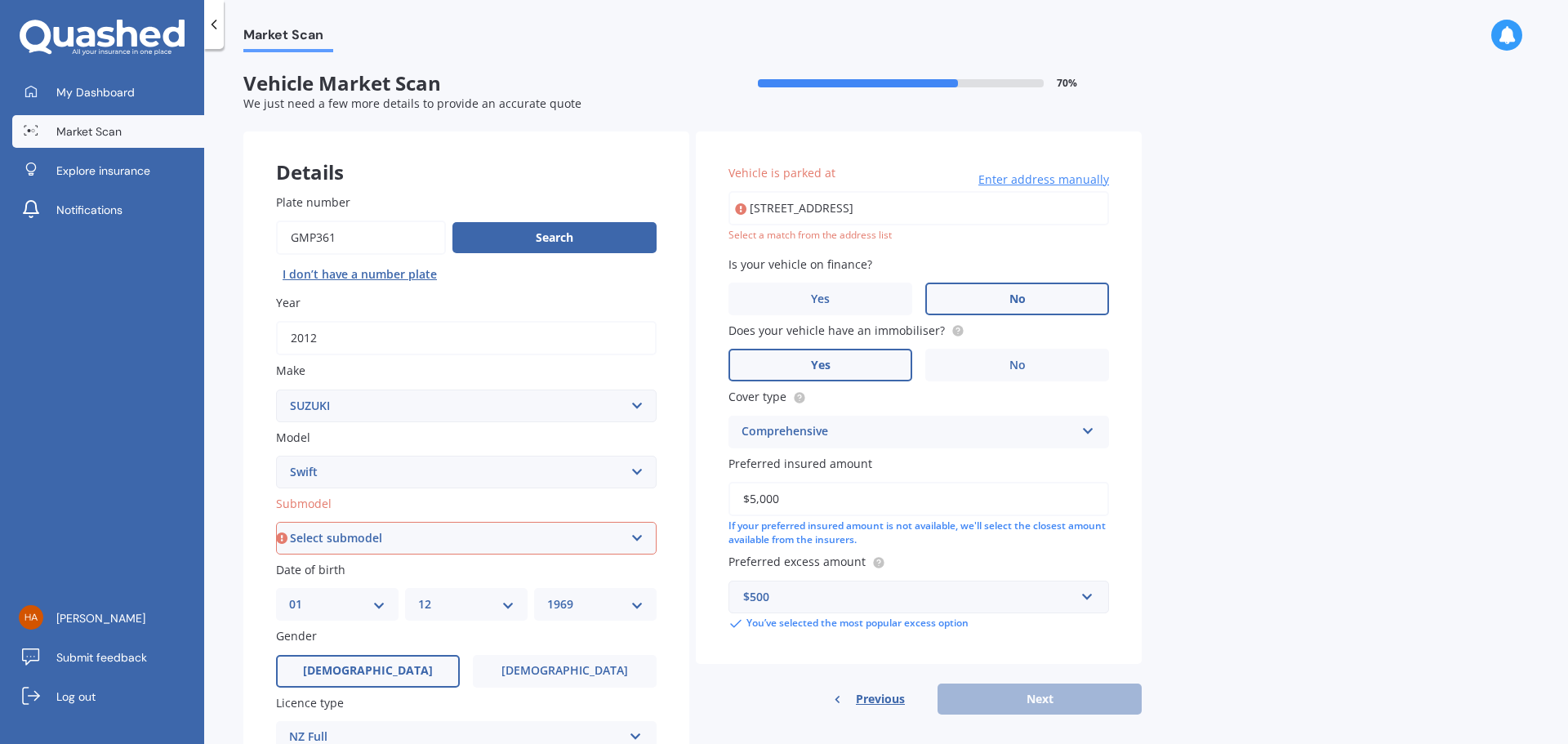
type input "[STREET_ADDRESS]"
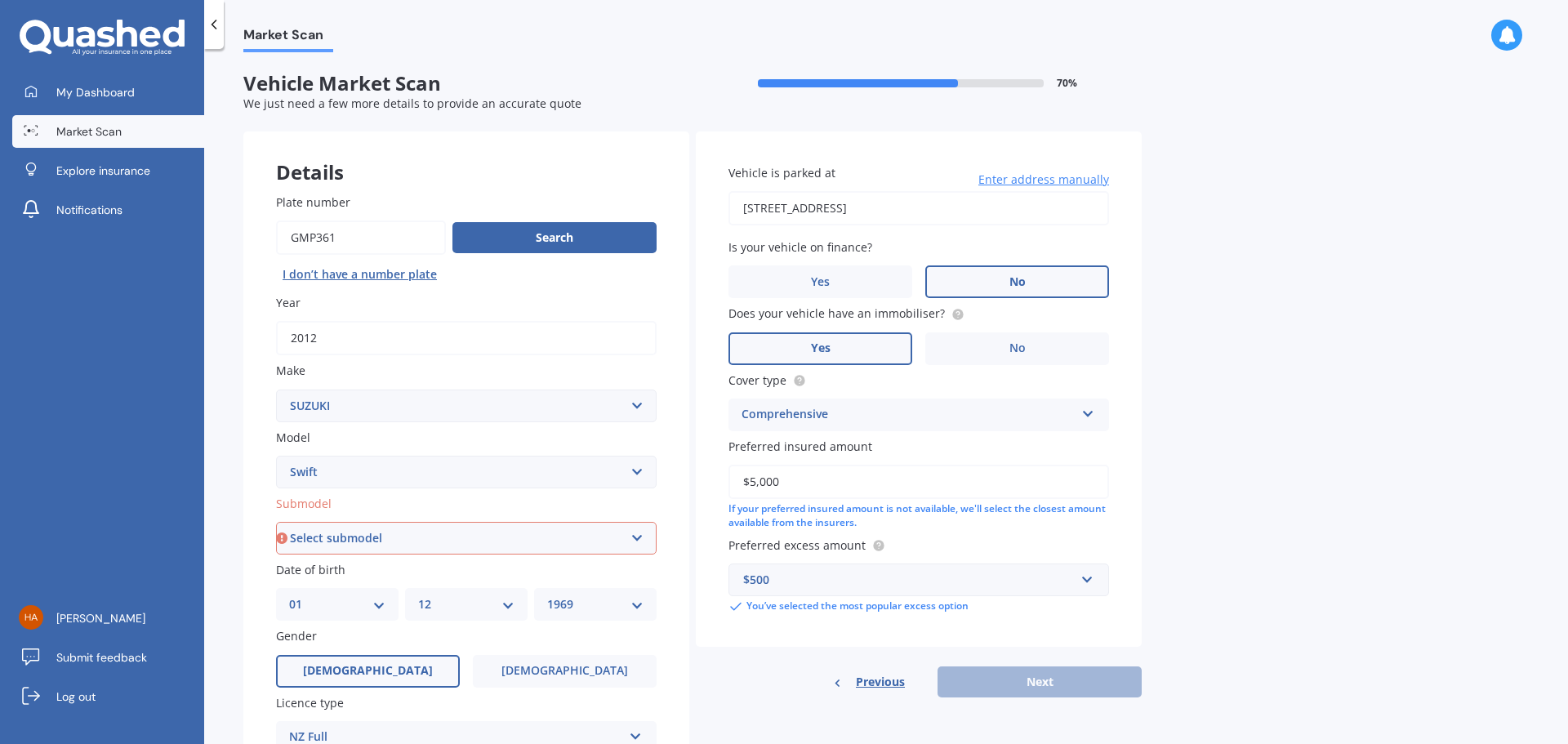
click at [1042, 684] on div "Previous Next" at bounding box center [918, 681] width 446 height 31
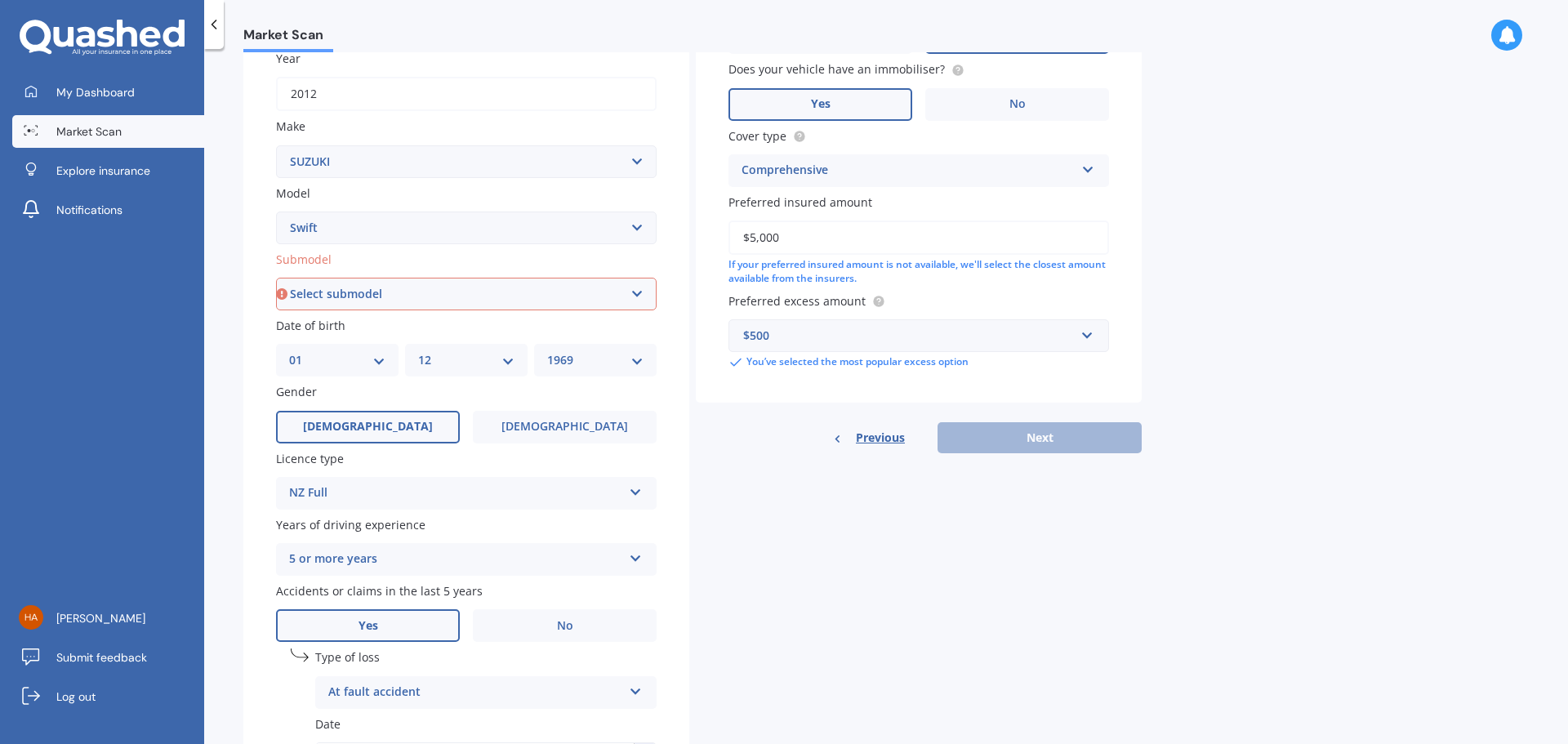
scroll to position [245, 0]
click at [351, 292] on select "Select submodel (All other) Cino Diesel Turbo GA GL GLX GO GP GS GTI LTD RS Hyb…" at bounding box center [466, 293] width 381 height 33
select select "SPORT 1.6"
click at [276, 277] on select "Select submodel (All other) Cino Diesel Turbo GA GL GLX GO GP GS GTI LTD RS Hyb…" at bounding box center [466, 293] width 381 height 33
click at [1045, 438] on button "Next" at bounding box center [1039, 437] width 204 height 31
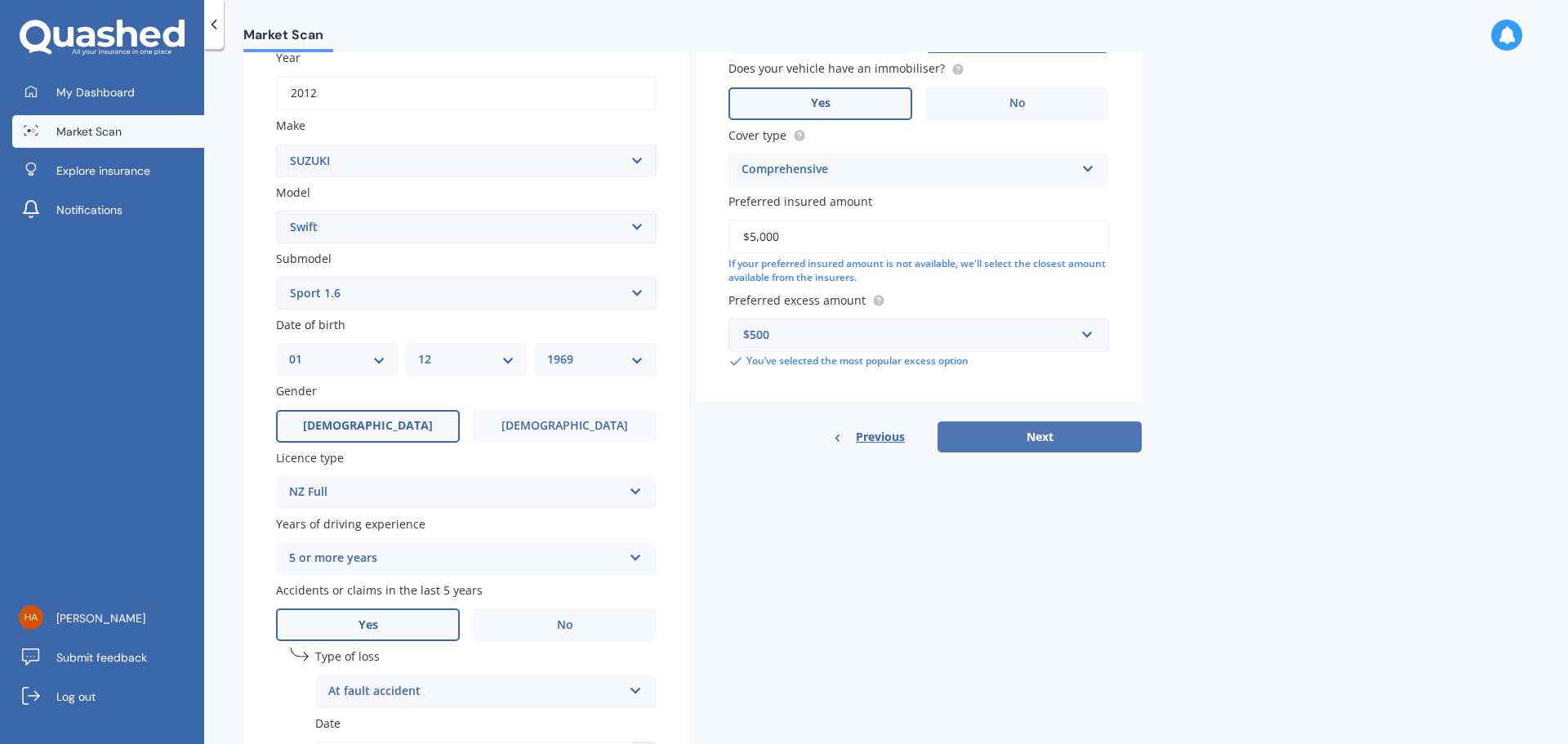
select select "01"
select select "12"
select select "1969"
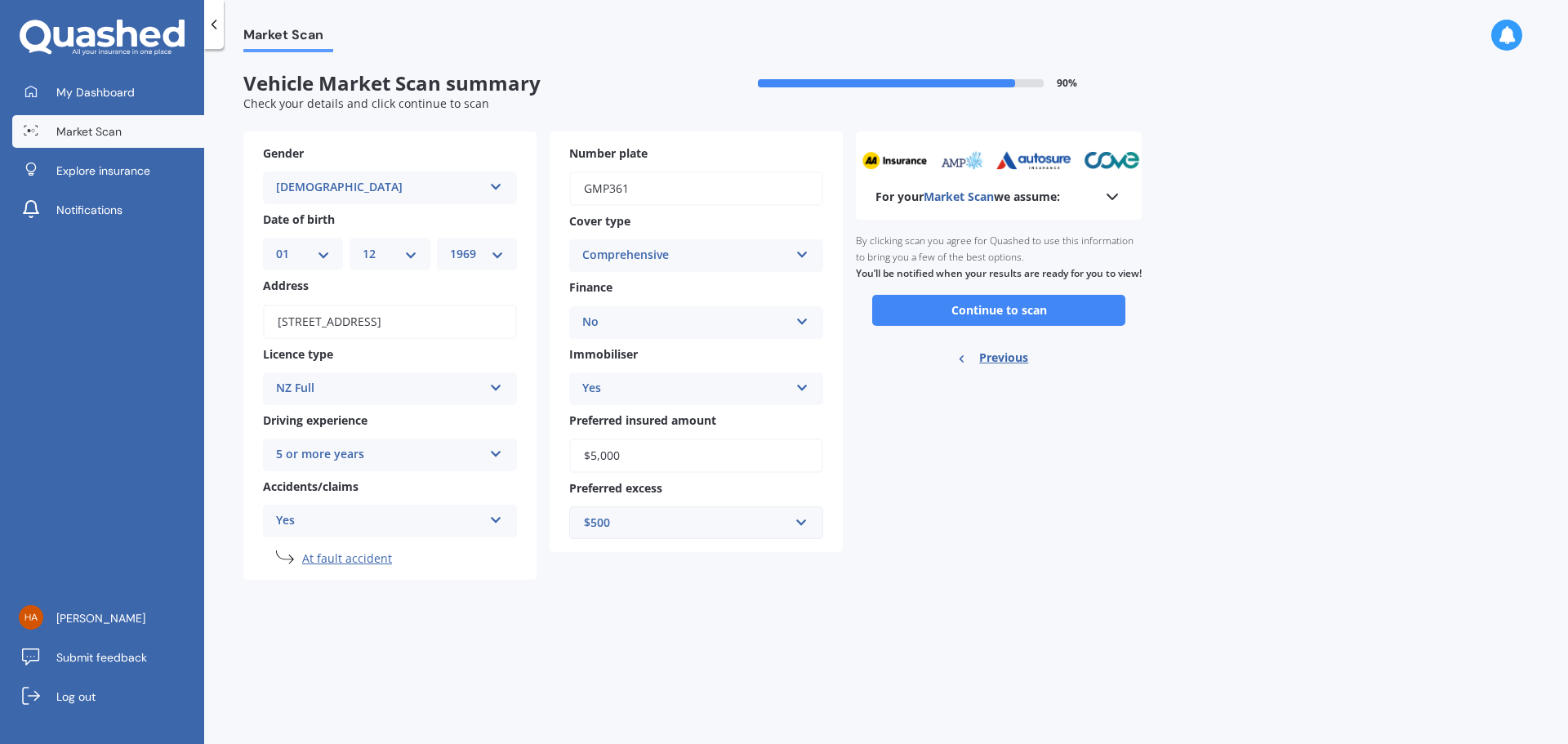
scroll to position [0, 0]
click at [971, 324] on button "Continue to scan" at bounding box center [998, 310] width 253 height 31
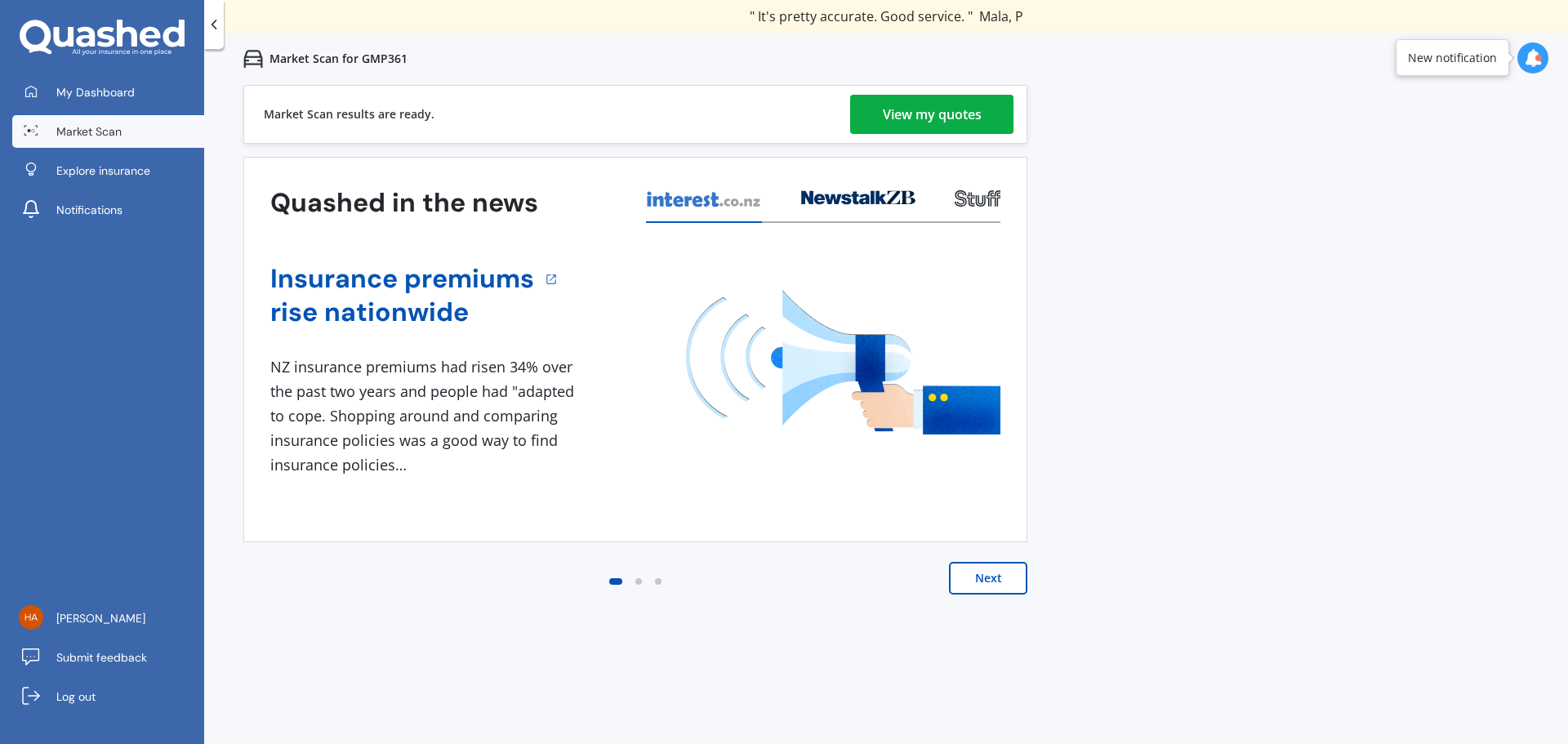
click at [939, 119] on div "View my quotes" at bounding box center [932, 114] width 98 height 40
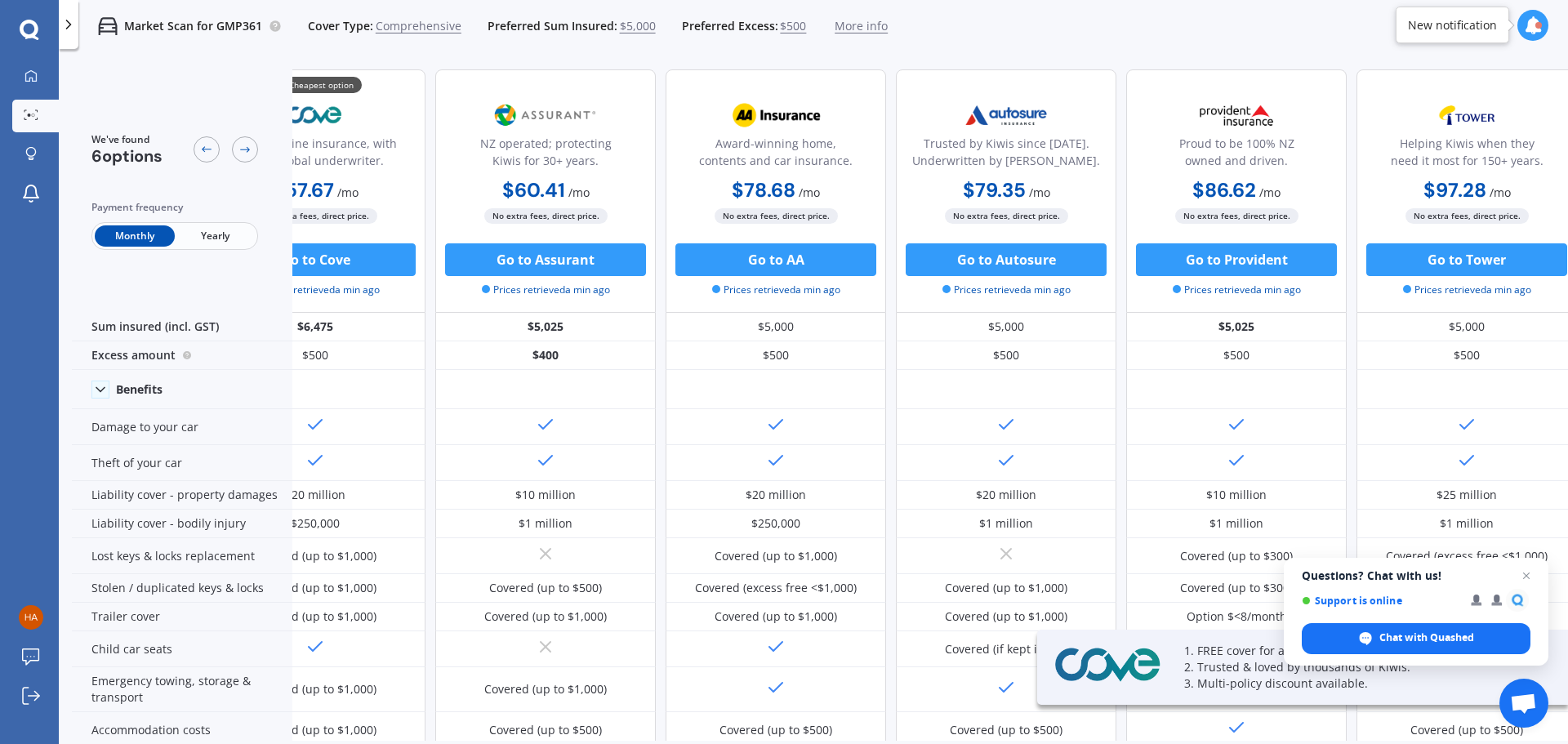
scroll to position [0, 105]
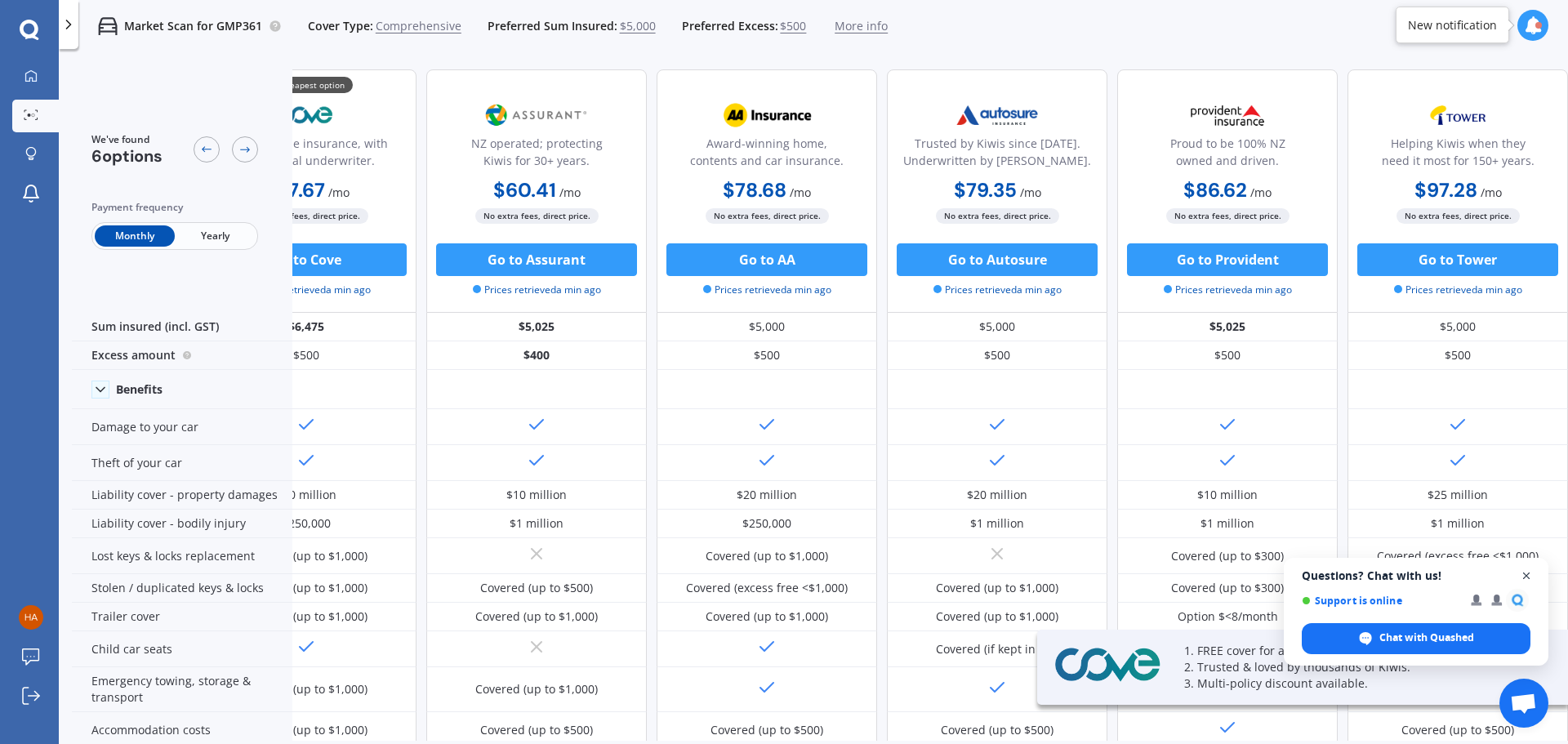
click at [1519, 578] on span "Close chat" at bounding box center [1527, 576] width 20 height 20
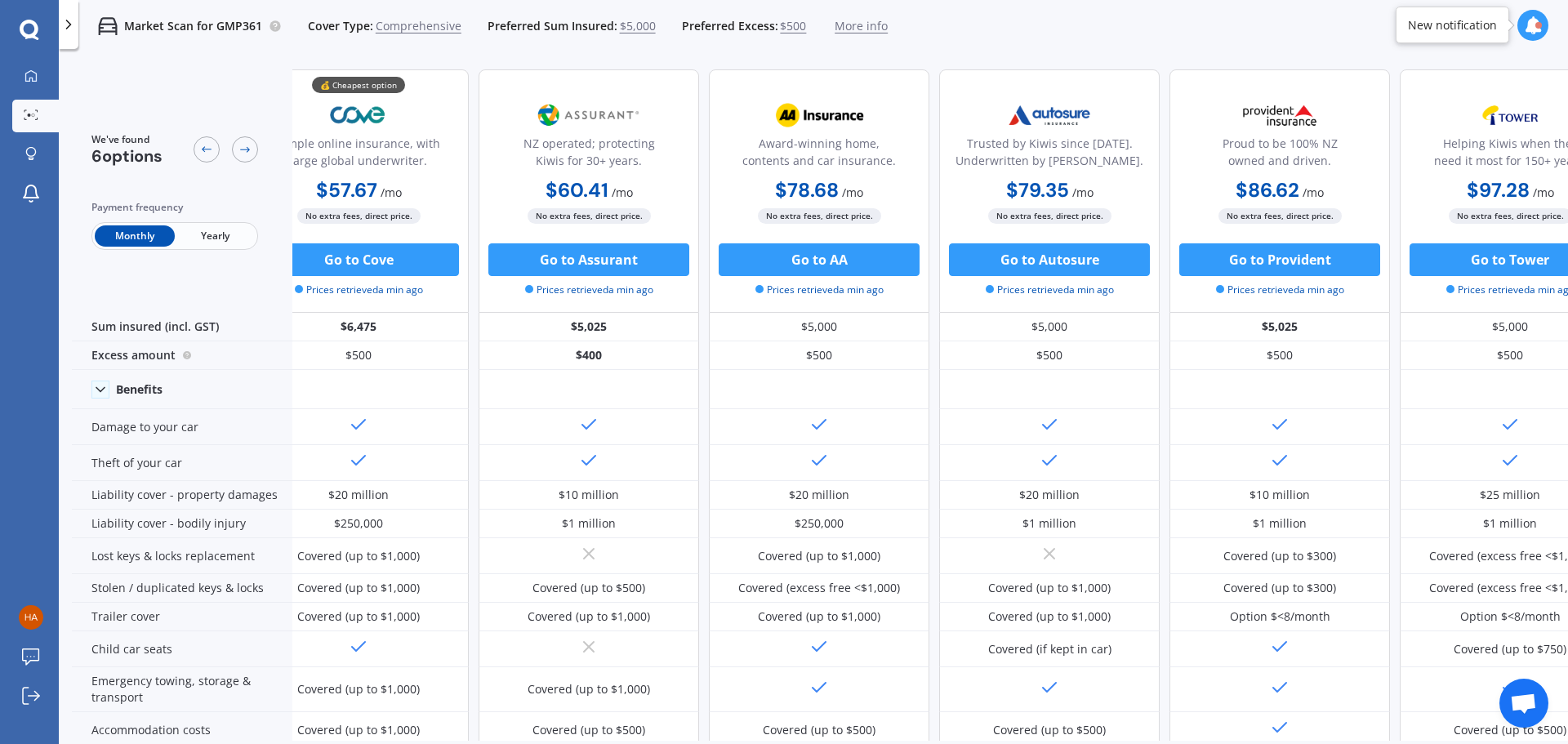
scroll to position [0, 0]
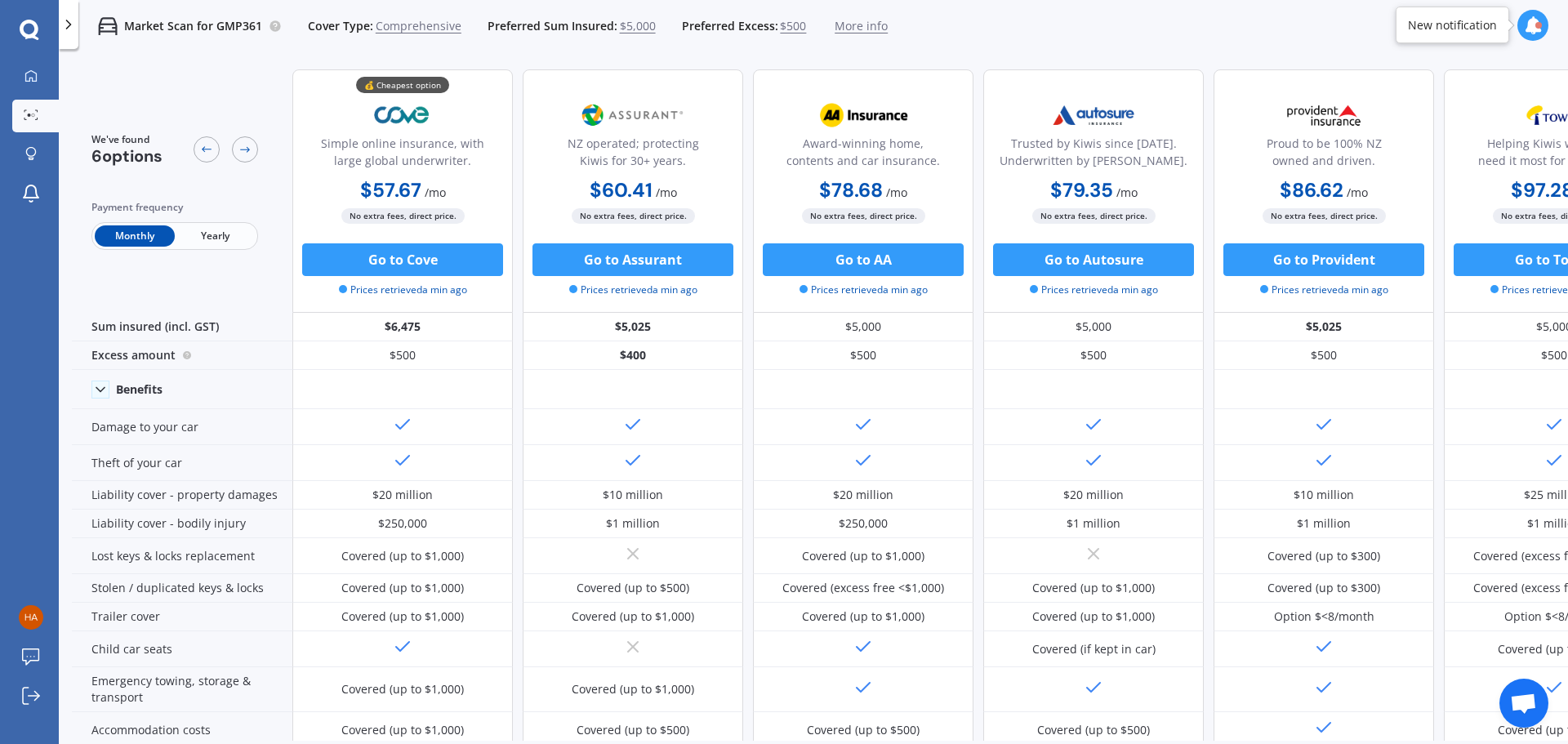
click at [214, 235] on span "Yearly" at bounding box center [214, 235] width 80 height 21
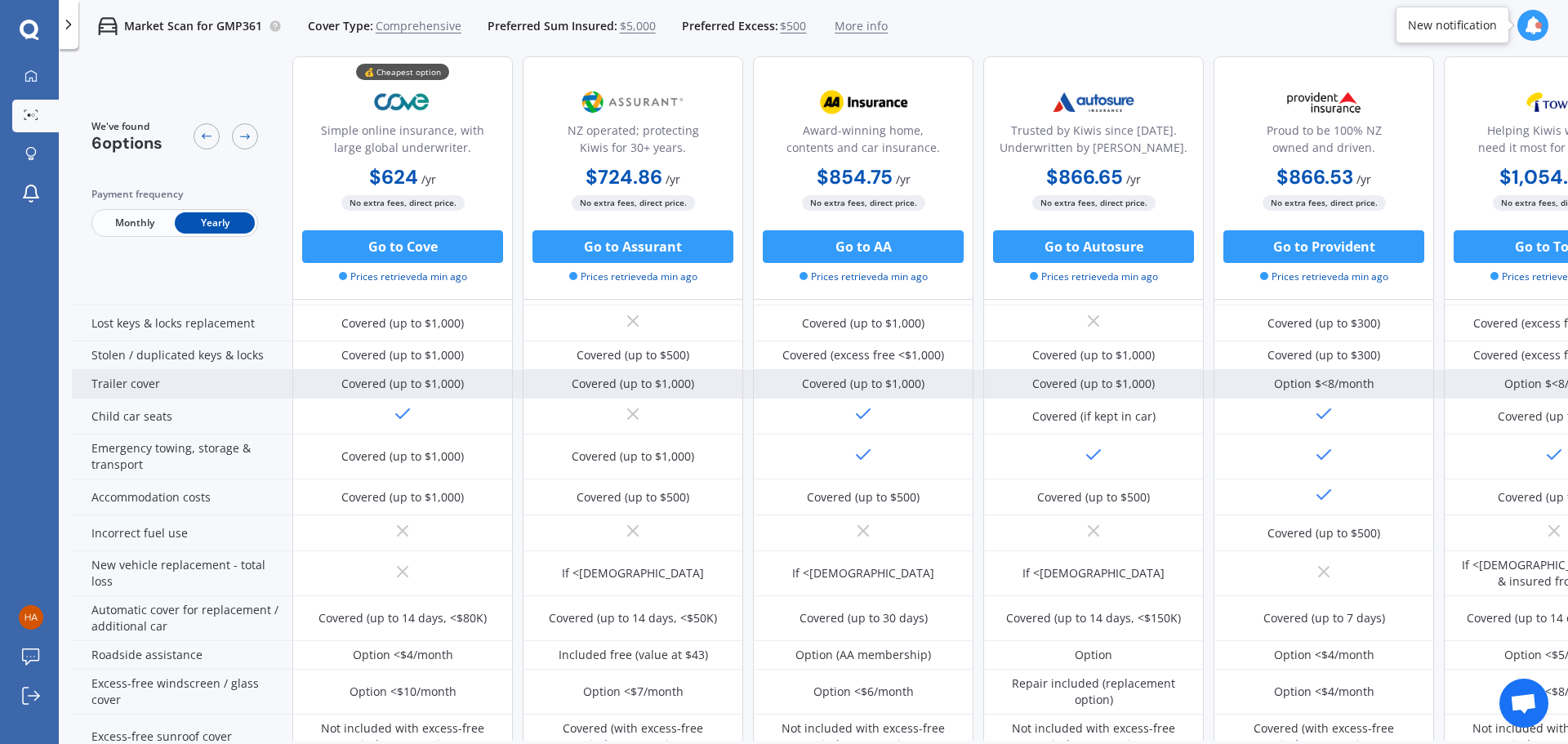
scroll to position [326, 0]
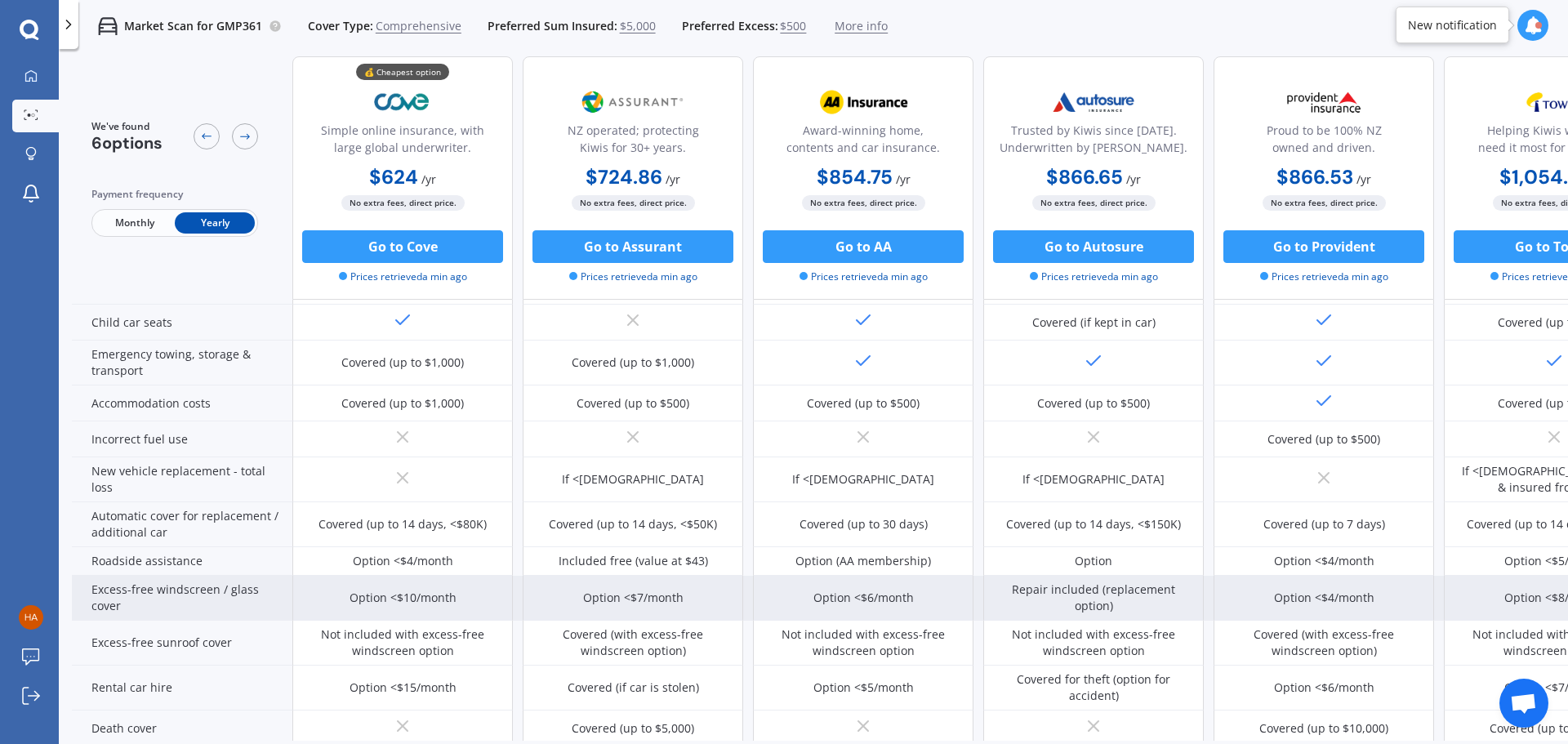
click at [390, 595] on div "Option <$10/month" at bounding box center [403, 598] width 107 height 17
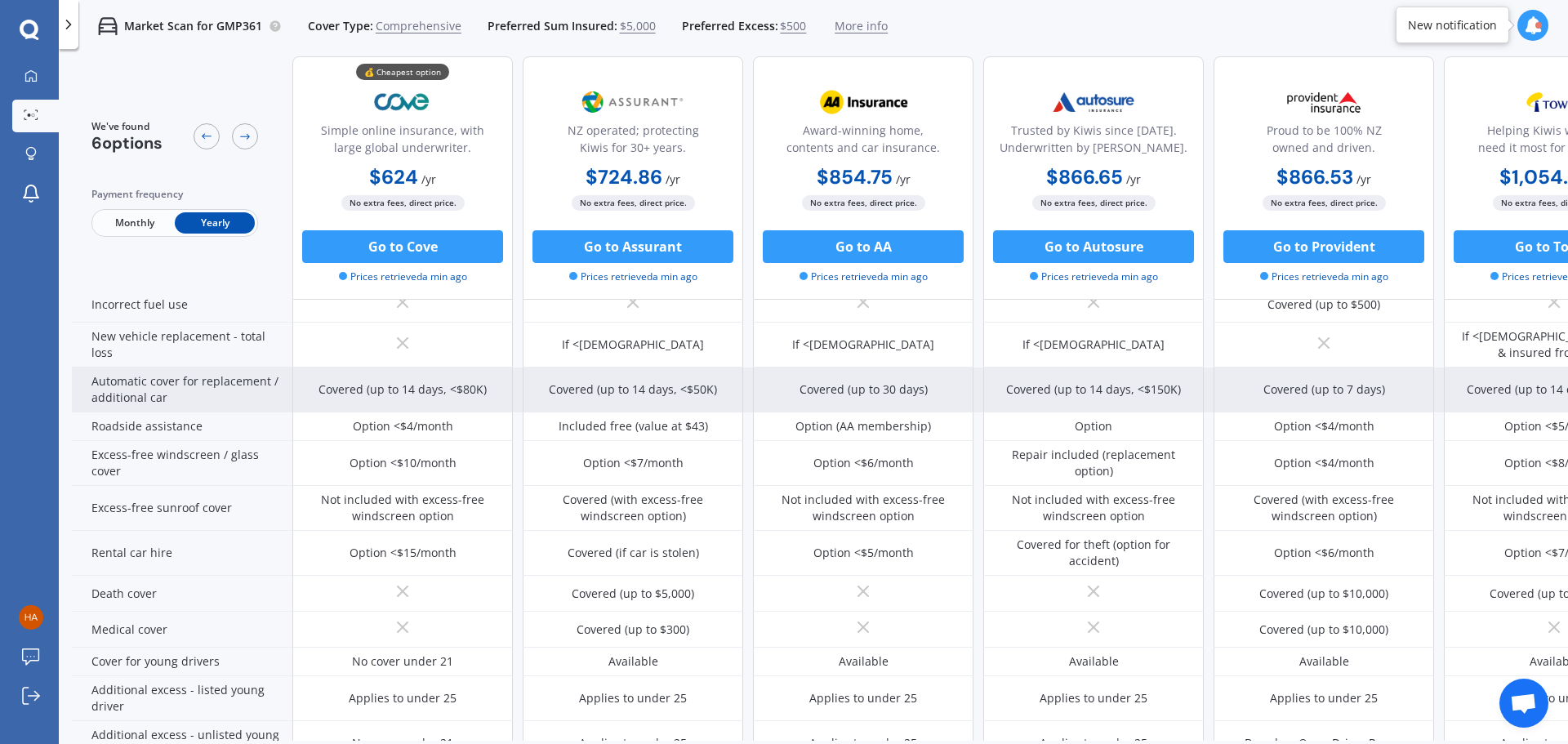
scroll to position [490, 0]
